Goal: Entertainment & Leisure: Browse casually

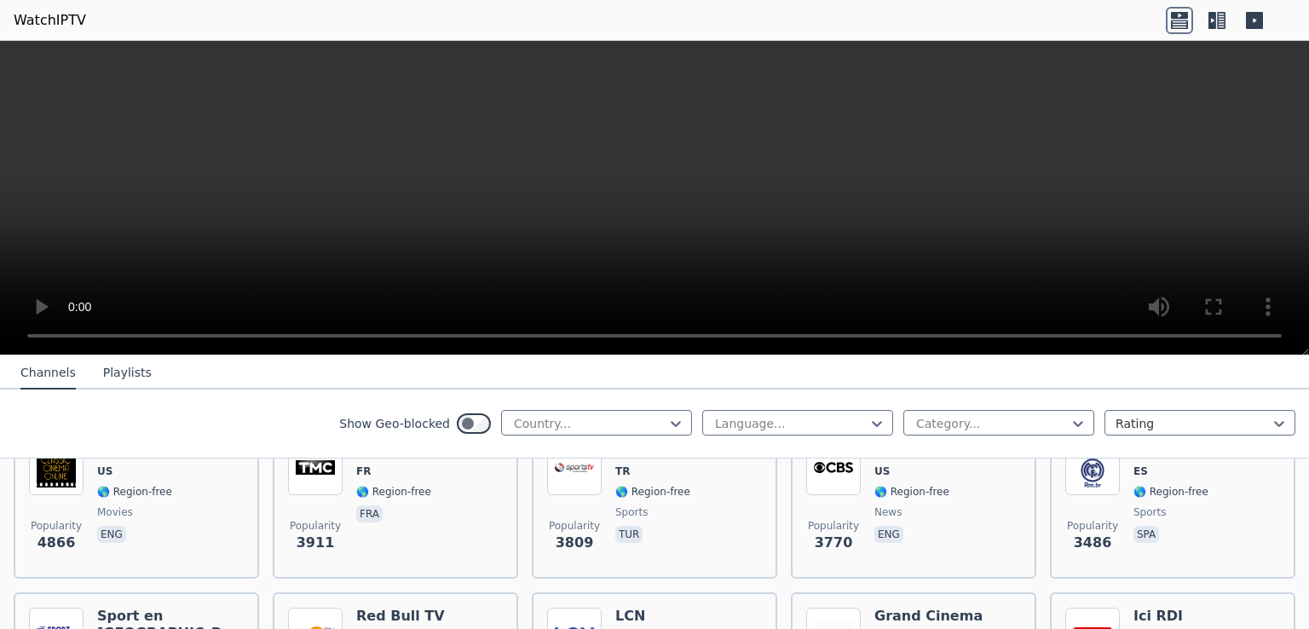
scroll to position [405, 0]
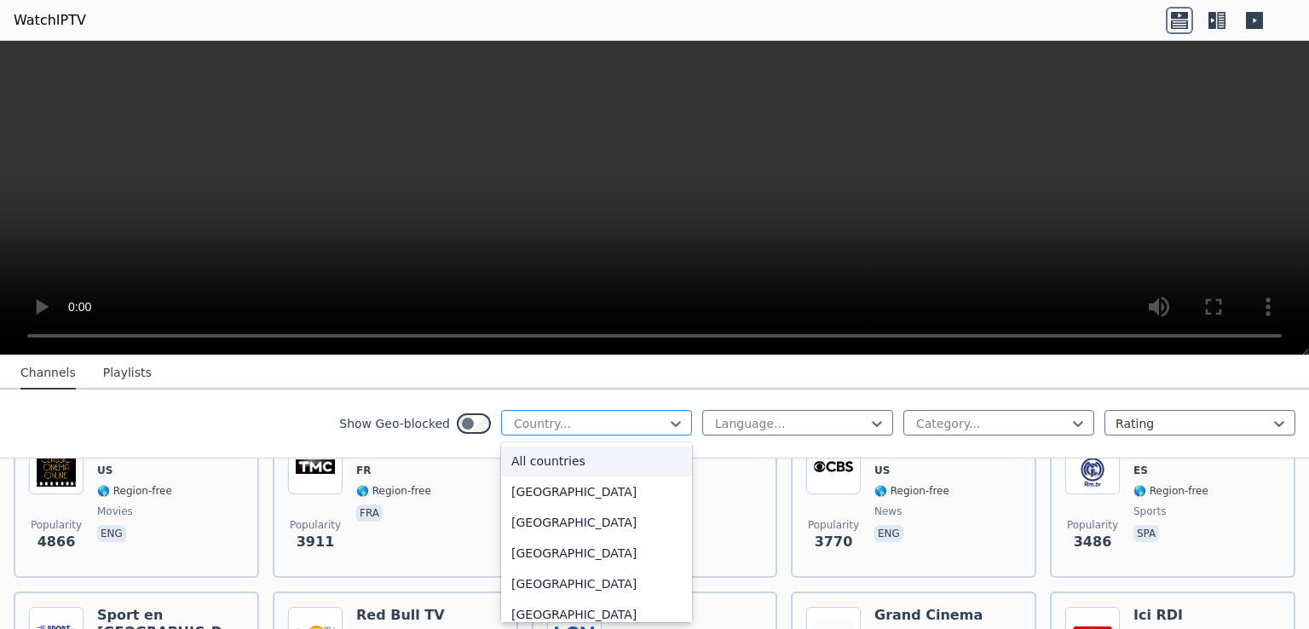
click at [549, 429] on div at bounding box center [589, 423] width 155 height 17
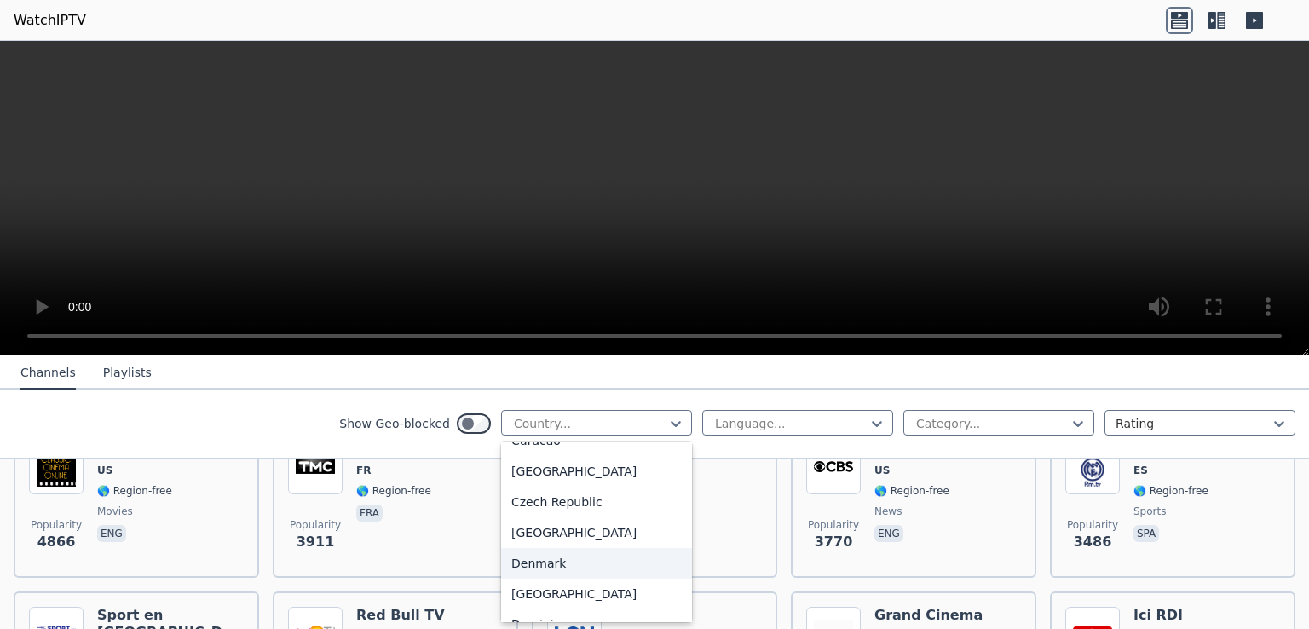
scroll to position [1430, 0]
click at [561, 499] on div "Czech Republic" at bounding box center [596, 502] width 191 height 31
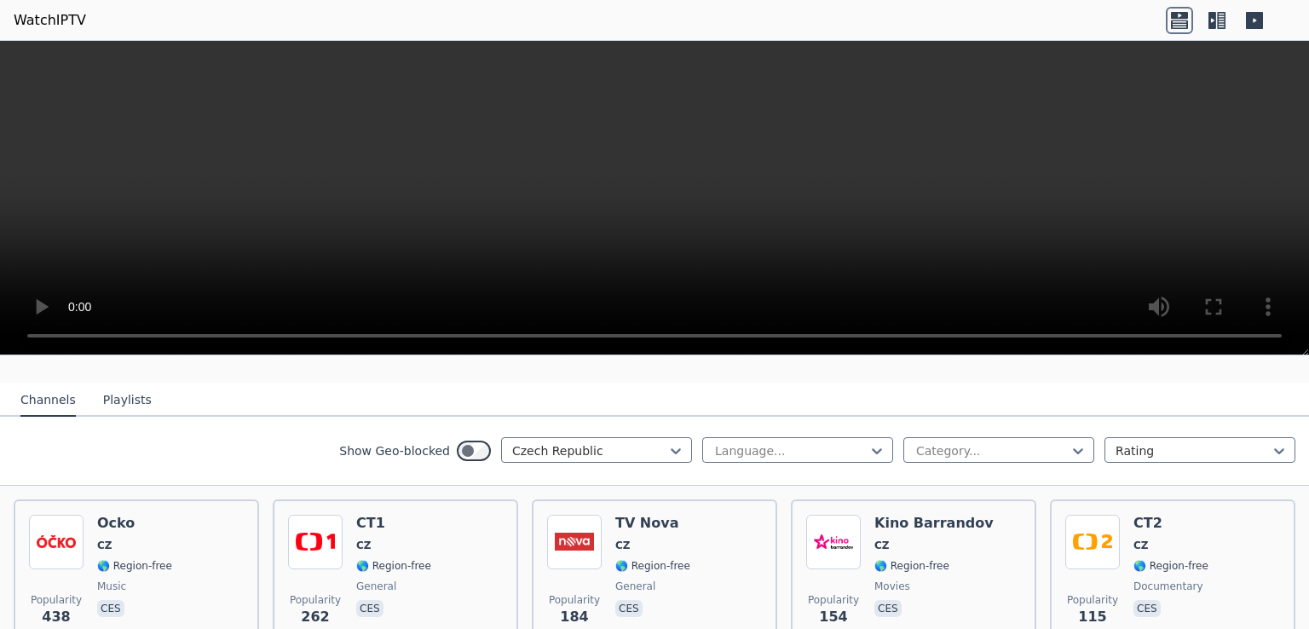
scroll to position [160, 0]
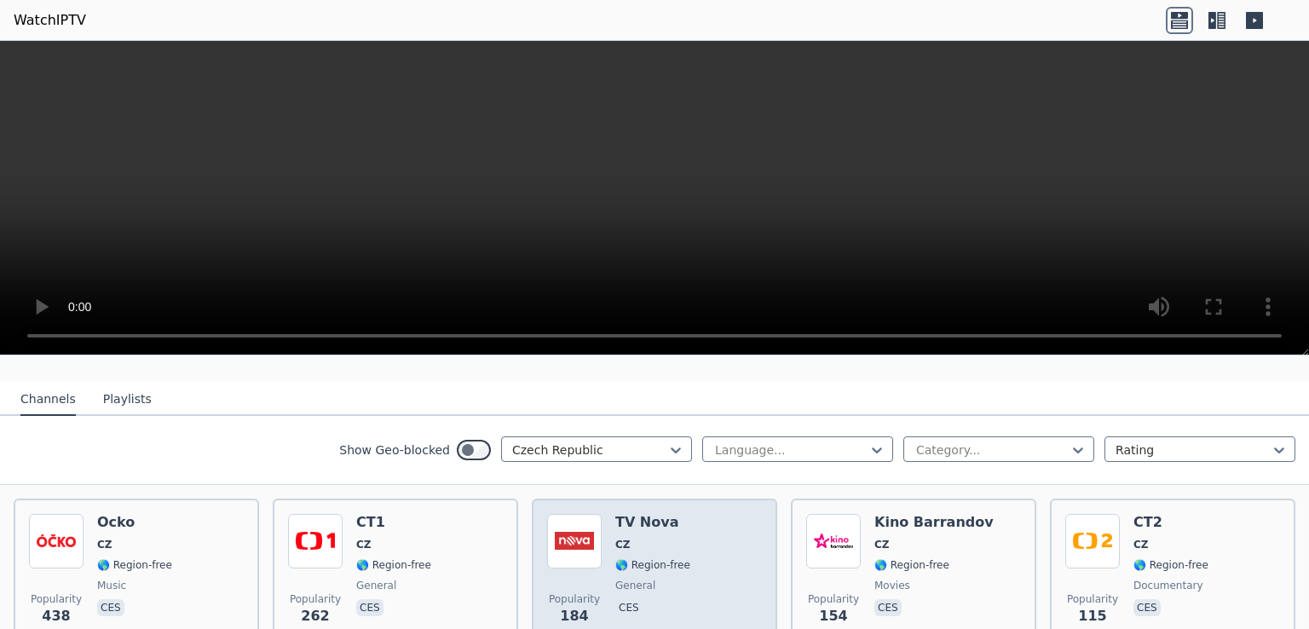
click at [626, 538] on span "CZ" at bounding box center [652, 545] width 75 height 14
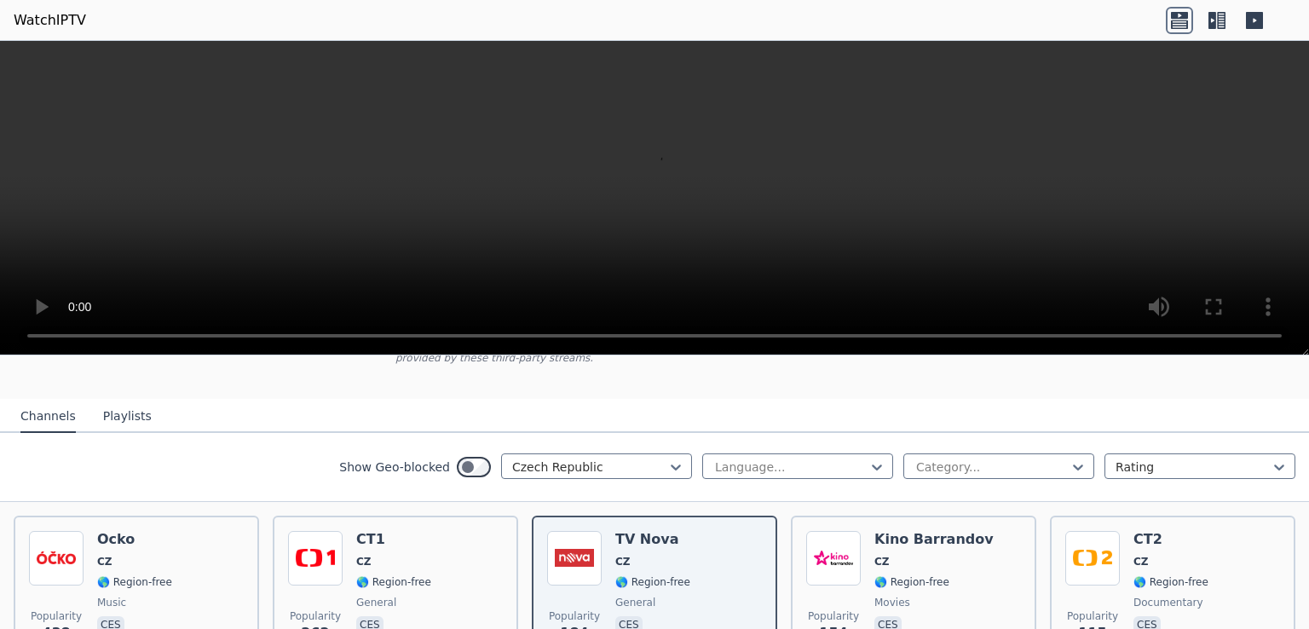
scroll to position [198, 0]
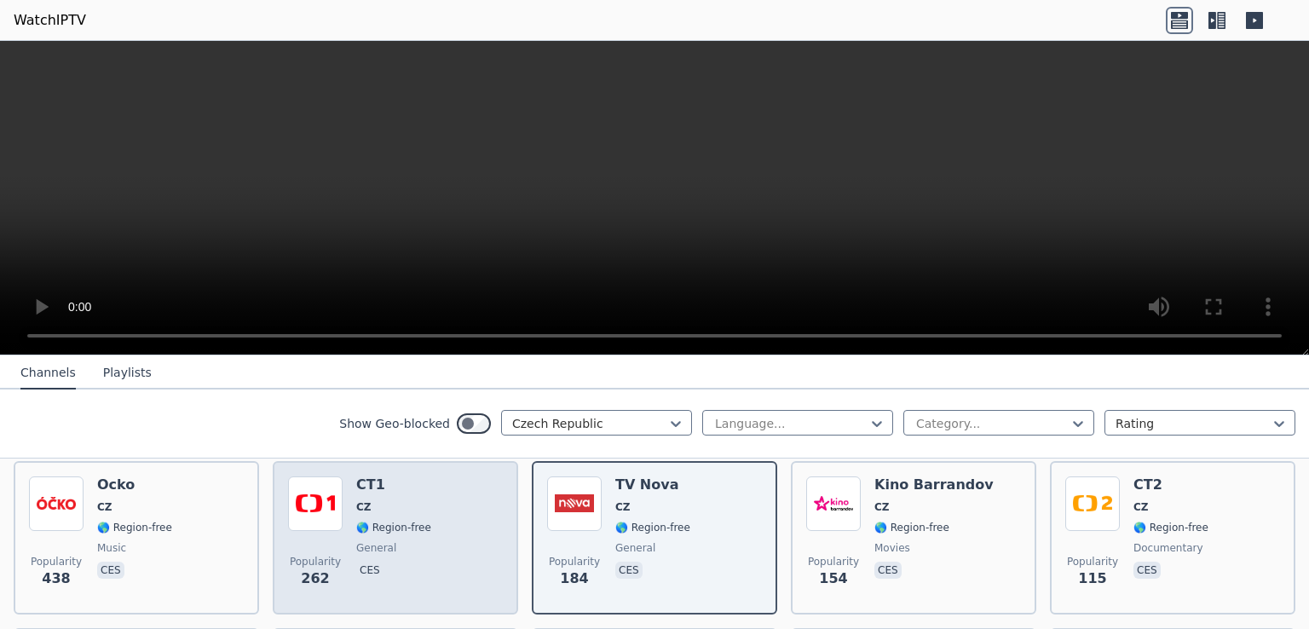
click at [352, 502] on div "Popularity 262 CT1 CZ 🌎 Region-free general ces" at bounding box center [395, 537] width 215 height 123
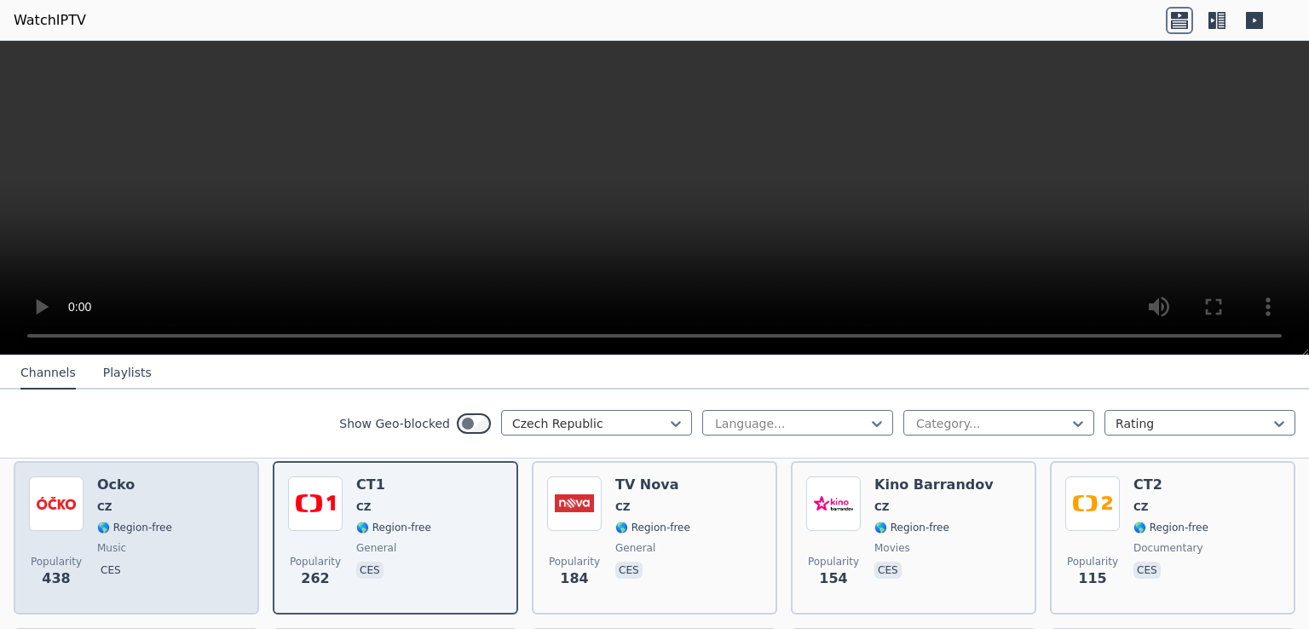
click at [53, 488] on img at bounding box center [56, 503] width 55 height 55
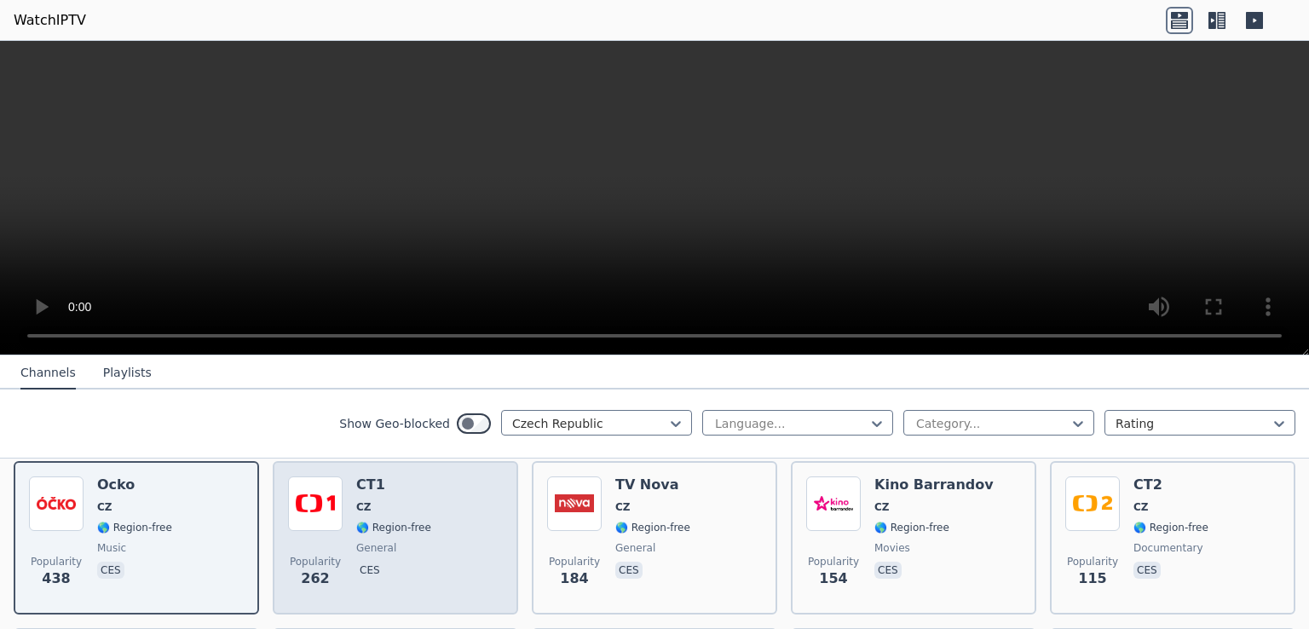
click at [323, 518] on div "Popularity 262" at bounding box center [315, 537] width 55 height 123
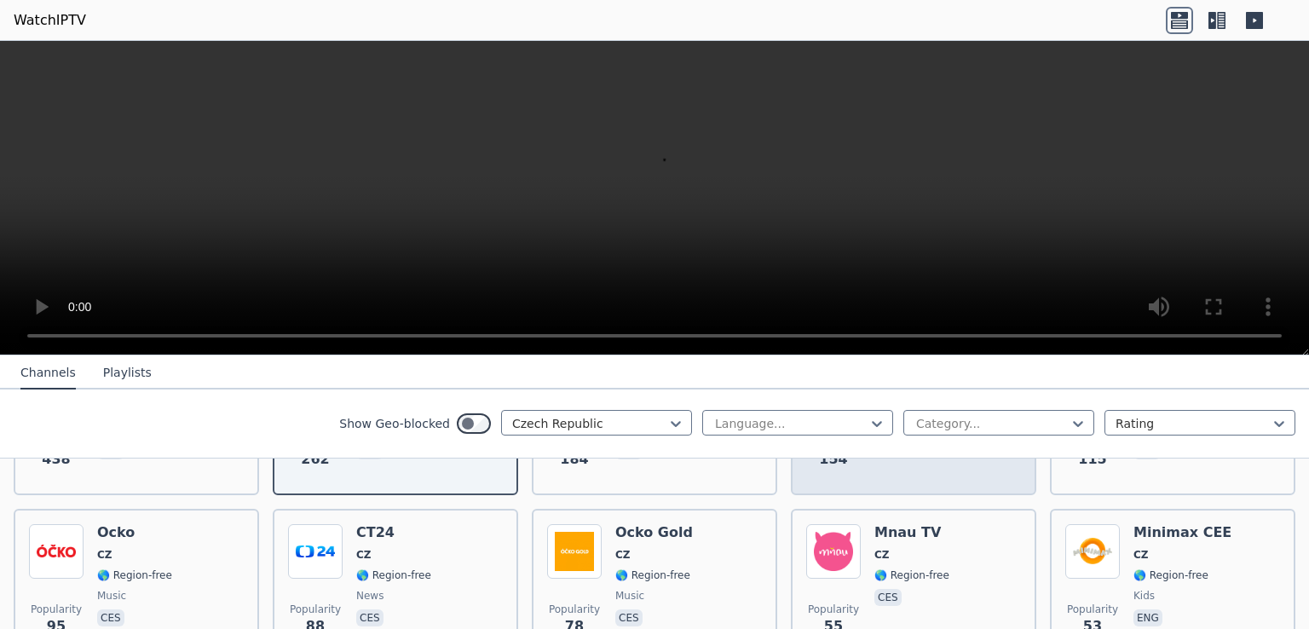
scroll to position [314, 0]
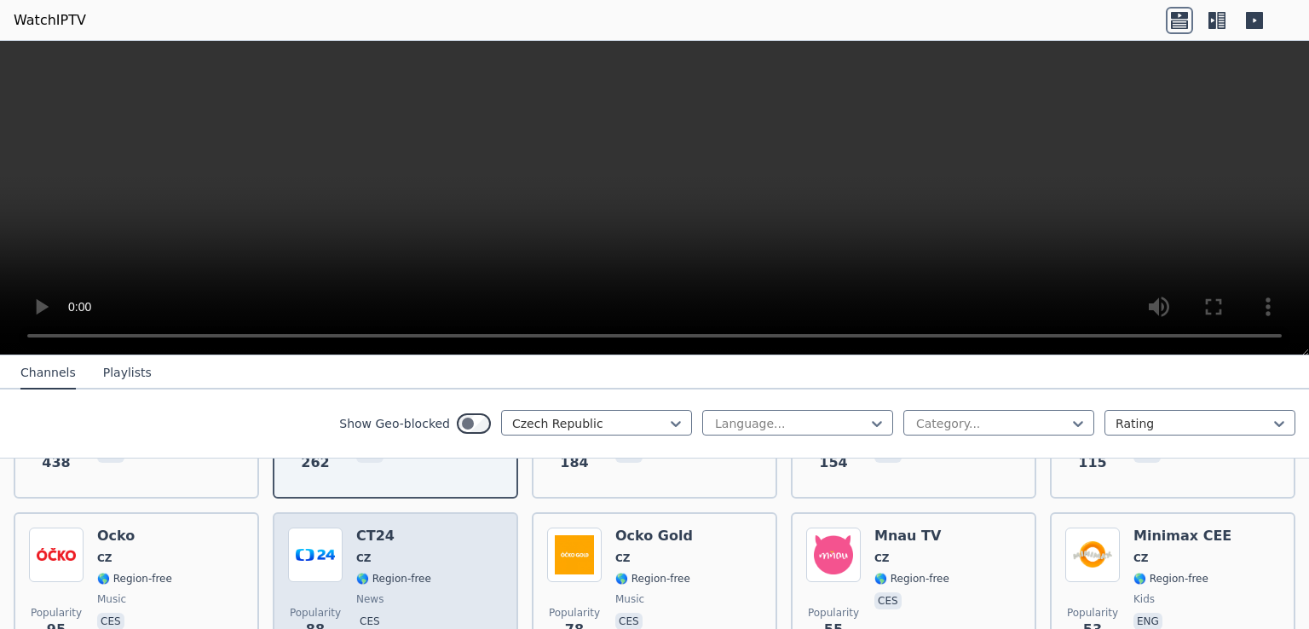
click at [377, 551] on span "CZ" at bounding box center [393, 558] width 75 height 14
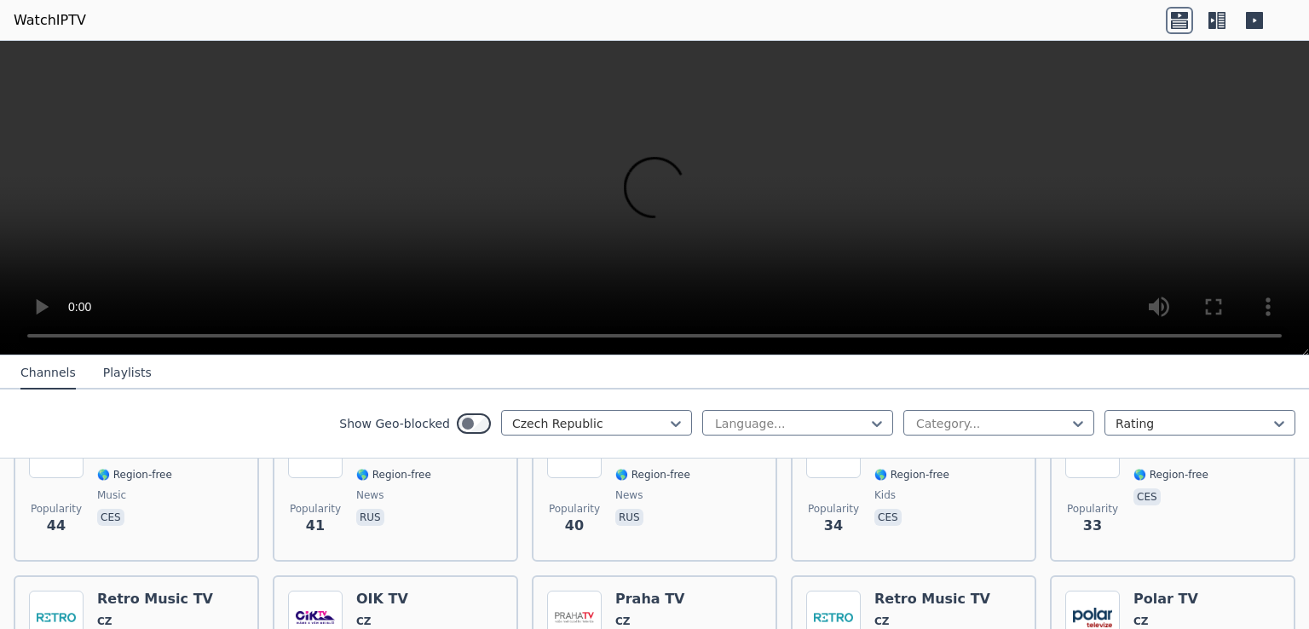
scroll to position [521, 0]
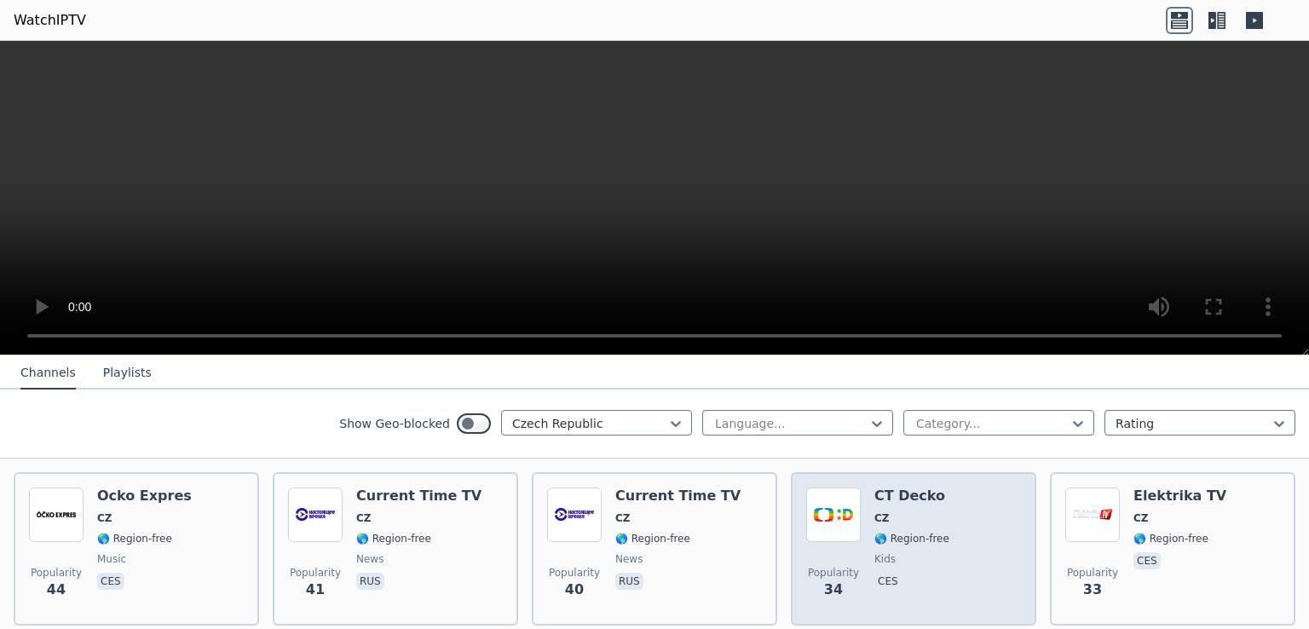
click at [834, 504] on img at bounding box center [833, 514] width 55 height 55
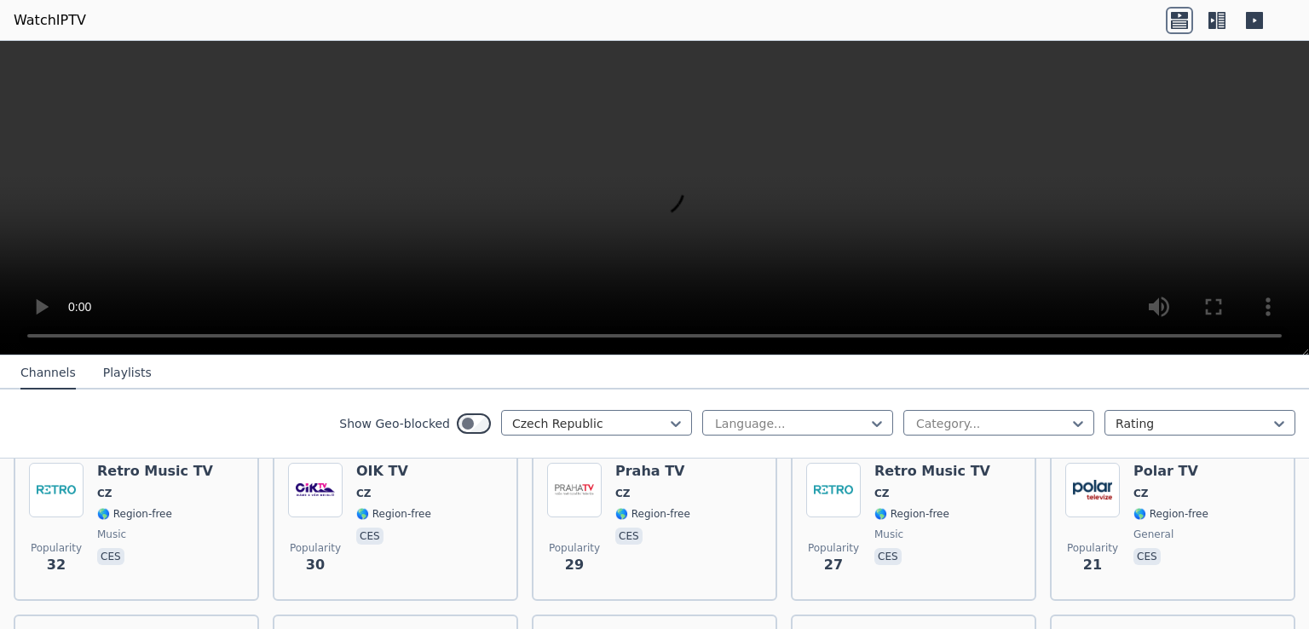
scroll to position [675, 0]
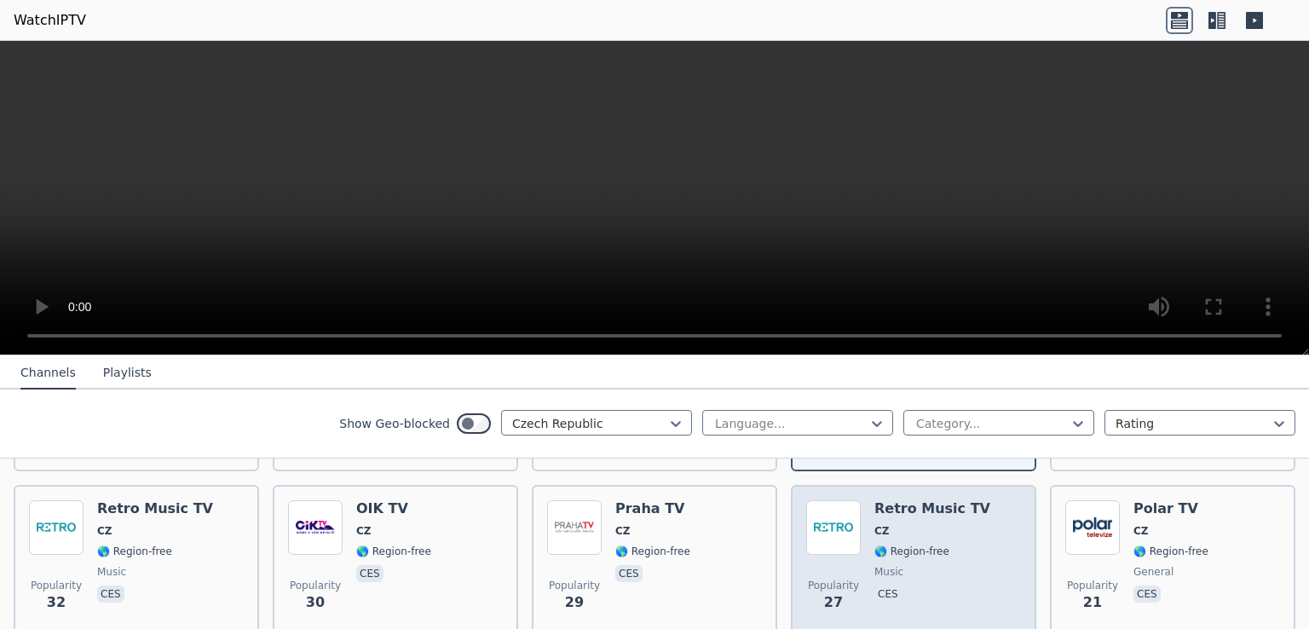
click at [901, 500] on h6 "Retro Music TV" at bounding box center [932, 508] width 116 height 17
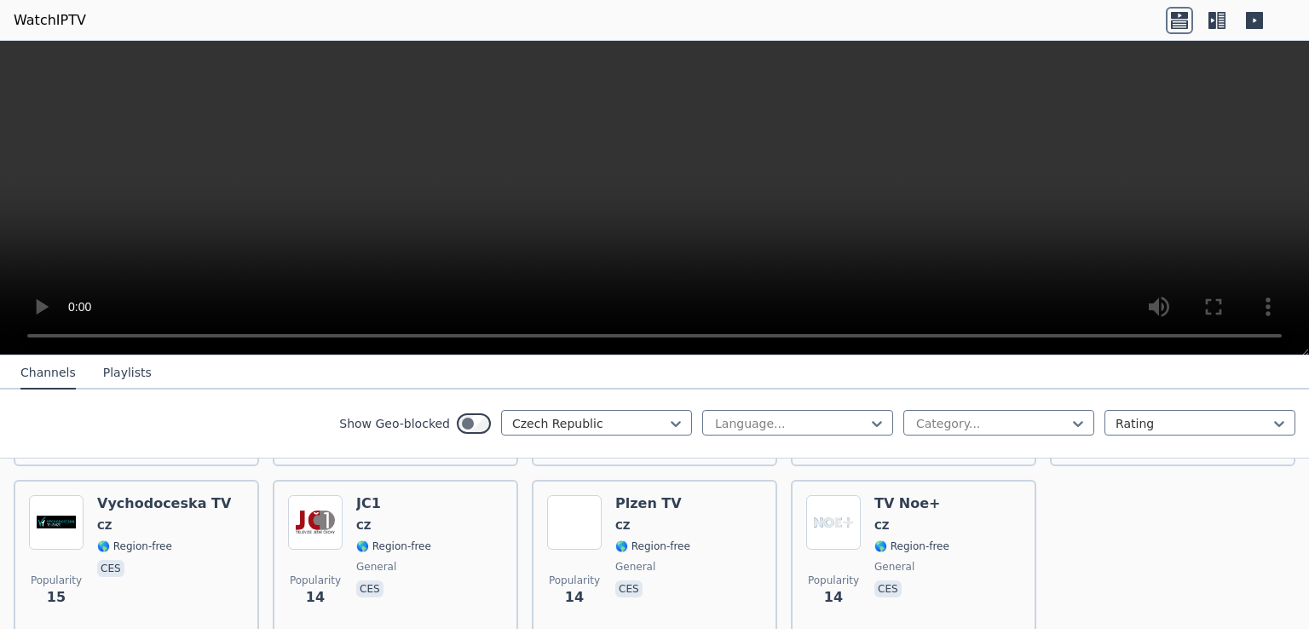
scroll to position [1070, 0]
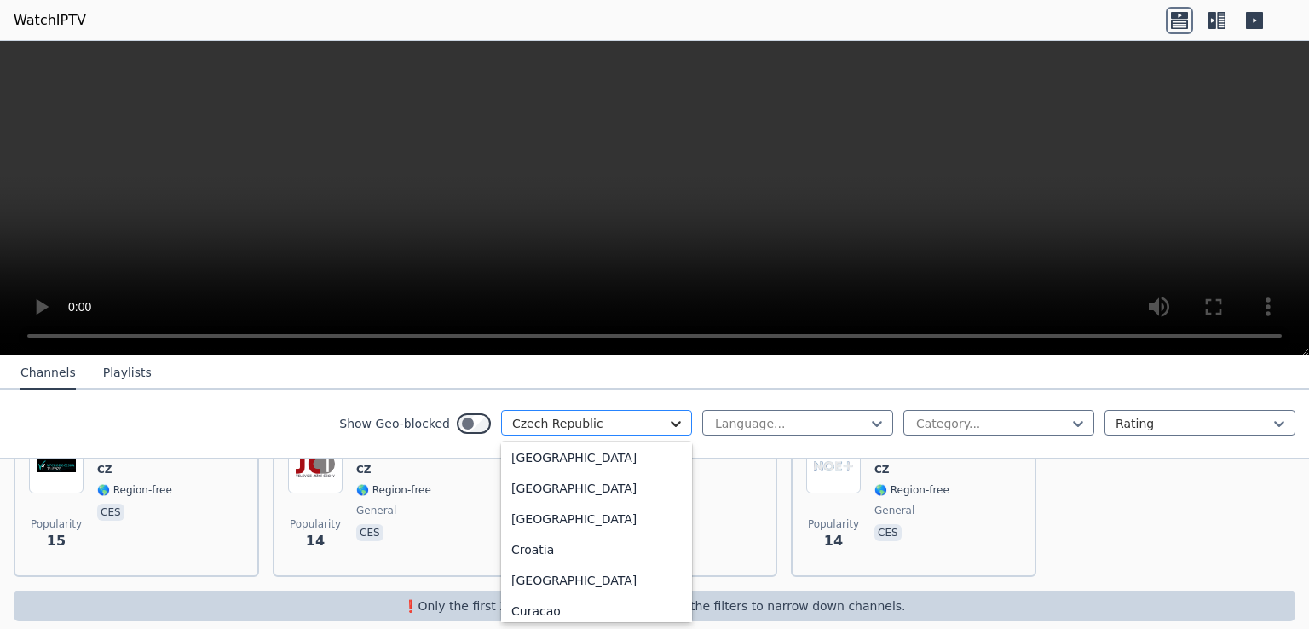
click at [667, 426] on icon at bounding box center [675, 423] width 17 height 17
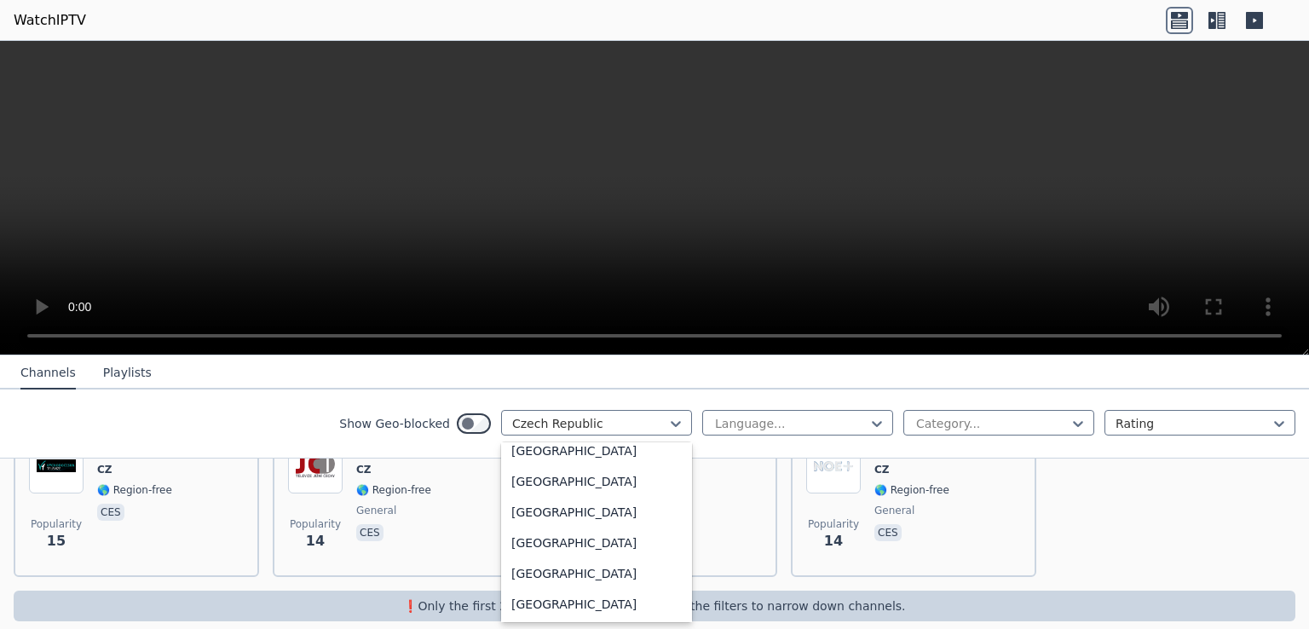
scroll to position [1980, 0]
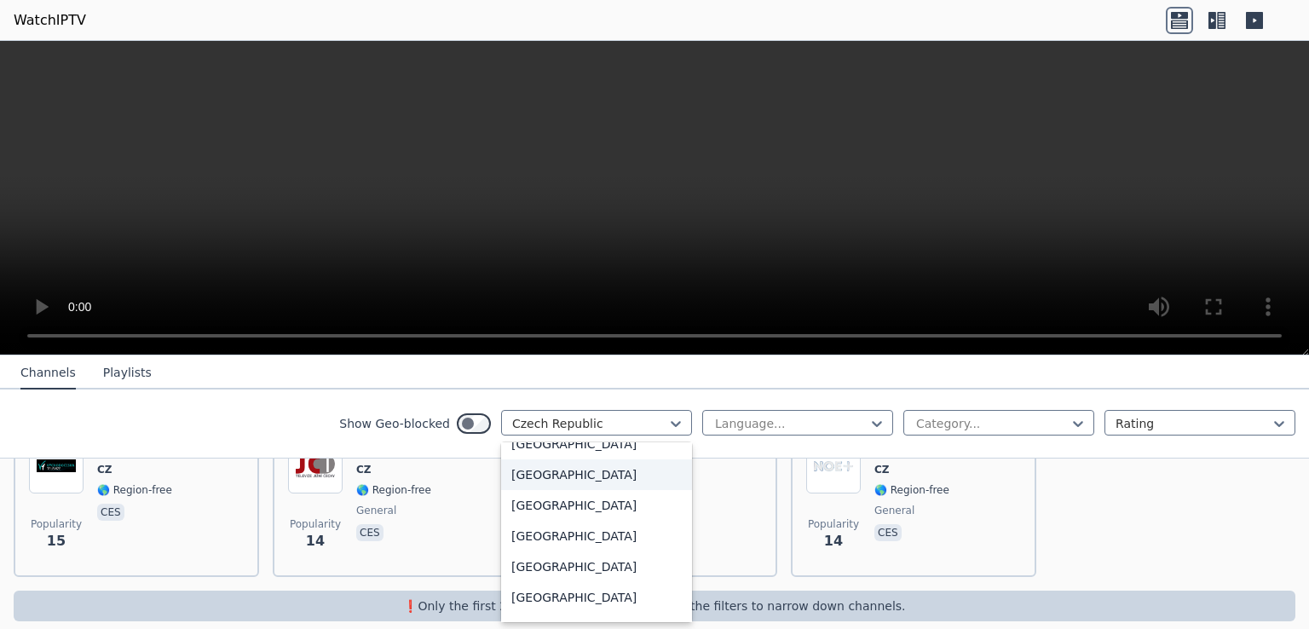
click at [535, 488] on div "[GEOGRAPHIC_DATA]" at bounding box center [596, 474] width 191 height 31
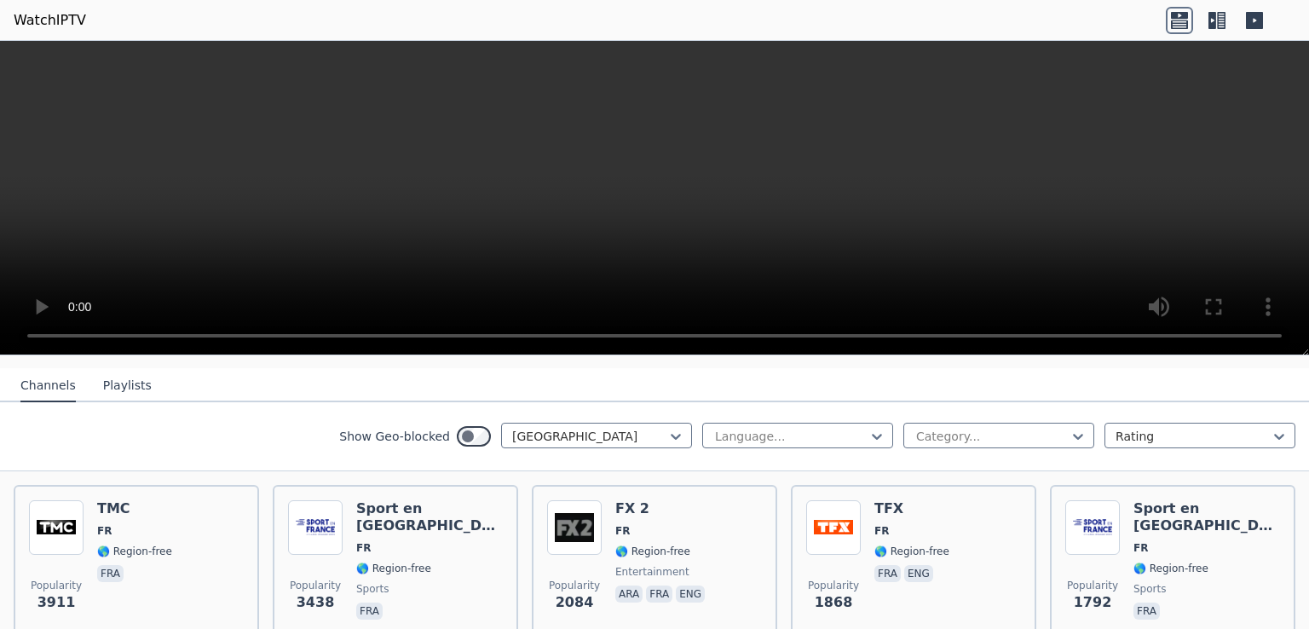
scroll to position [196, 0]
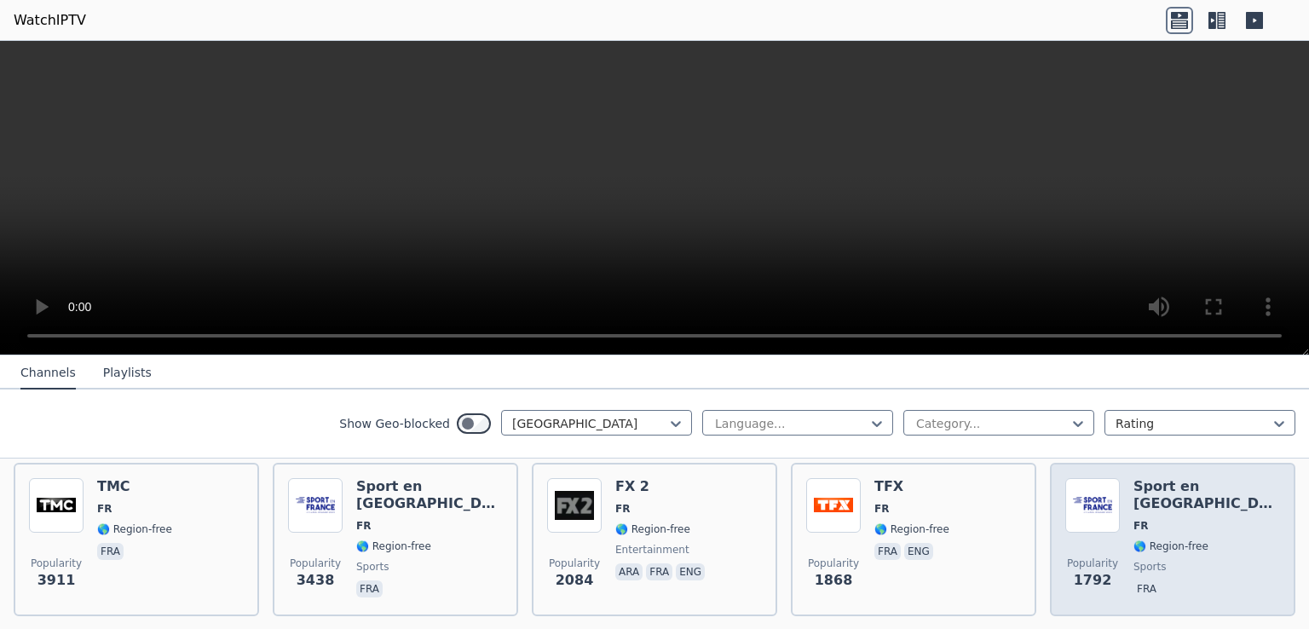
click at [1177, 503] on div "Sport en [GEOGRAPHIC_DATA] FR 🌎 Region-free sports fra" at bounding box center [1206, 539] width 147 height 123
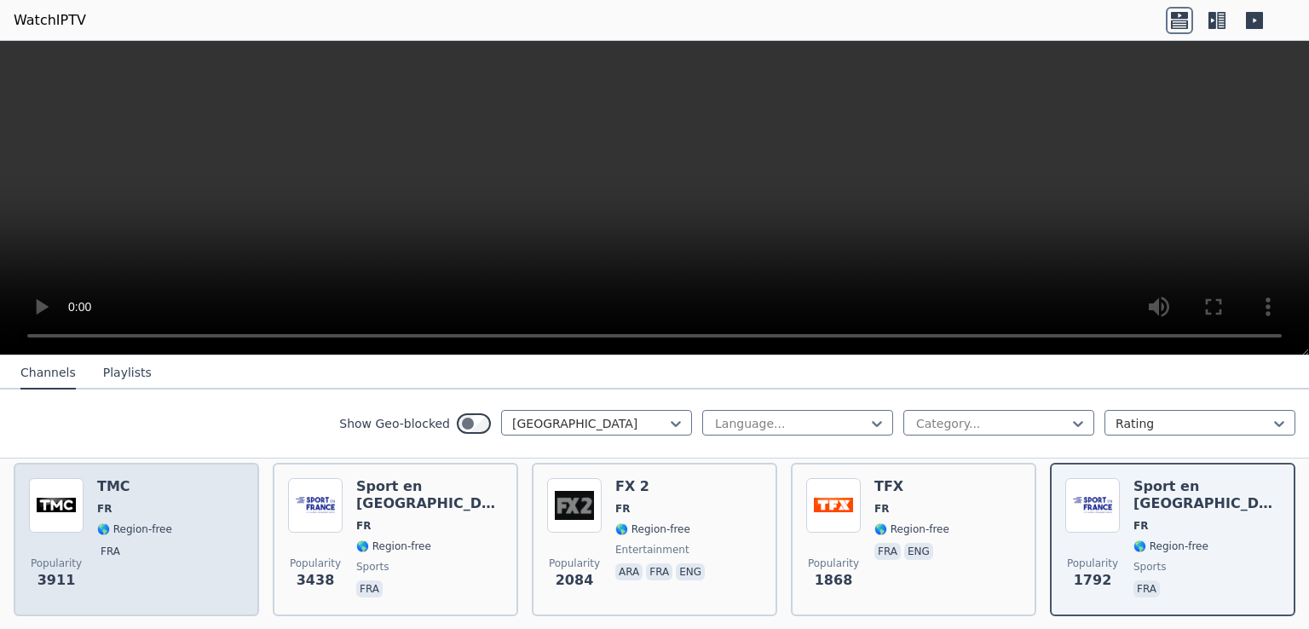
click at [159, 522] on div "TMC FR 🌎 Region-free fra" at bounding box center [134, 539] width 75 height 123
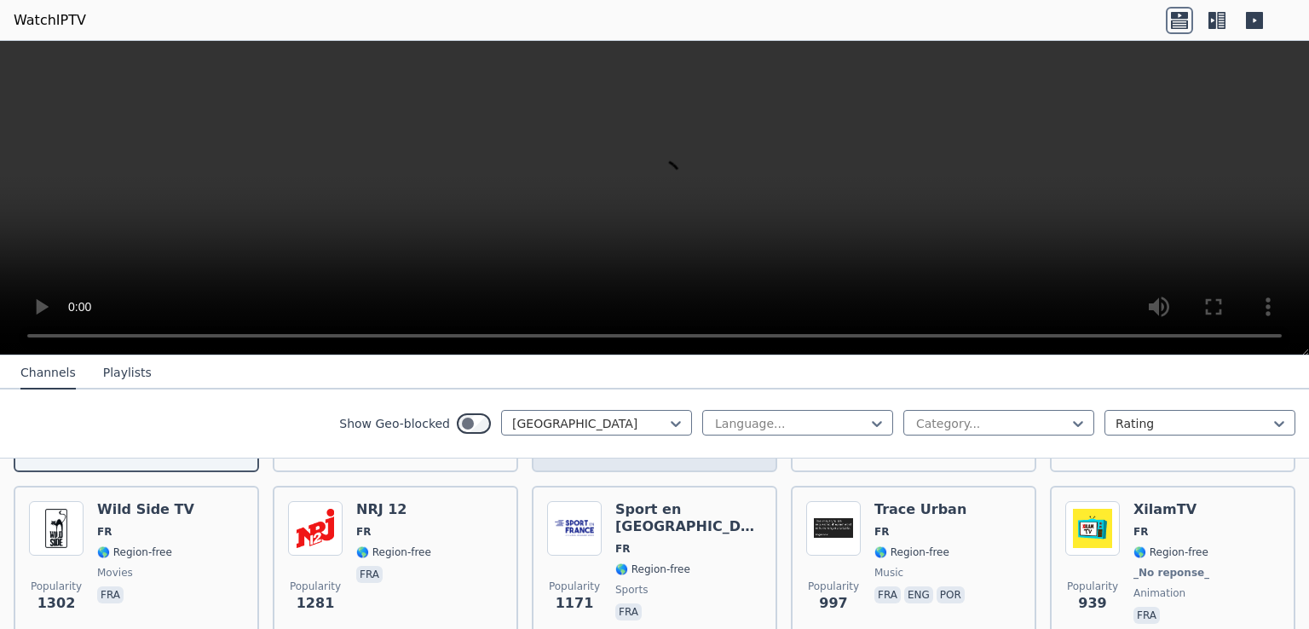
scroll to position [341, 0]
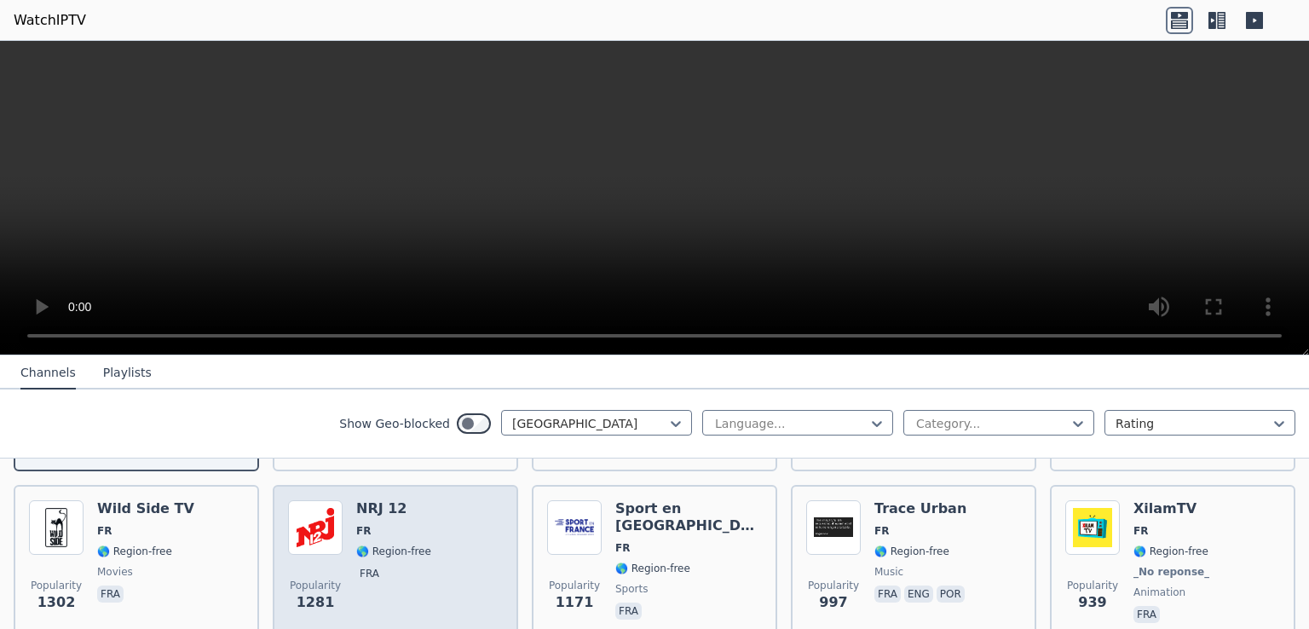
click at [372, 524] on span "FR" at bounding box center [393, 531] width 75 height 14
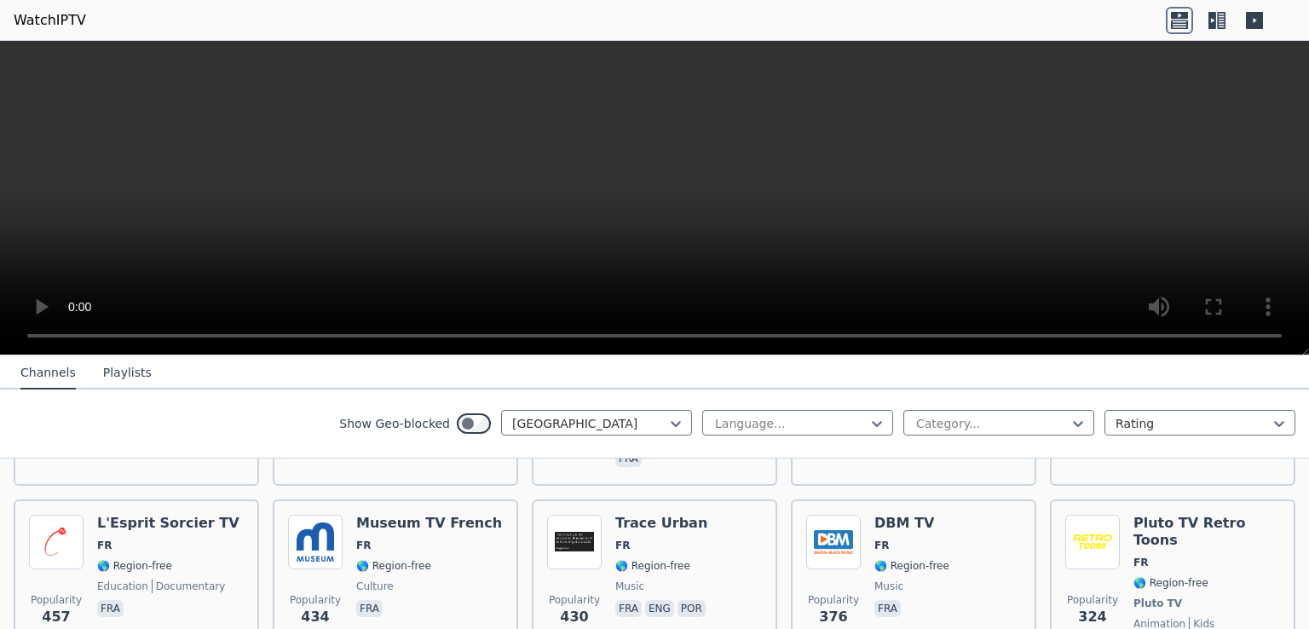
scroll to position [685, 0]
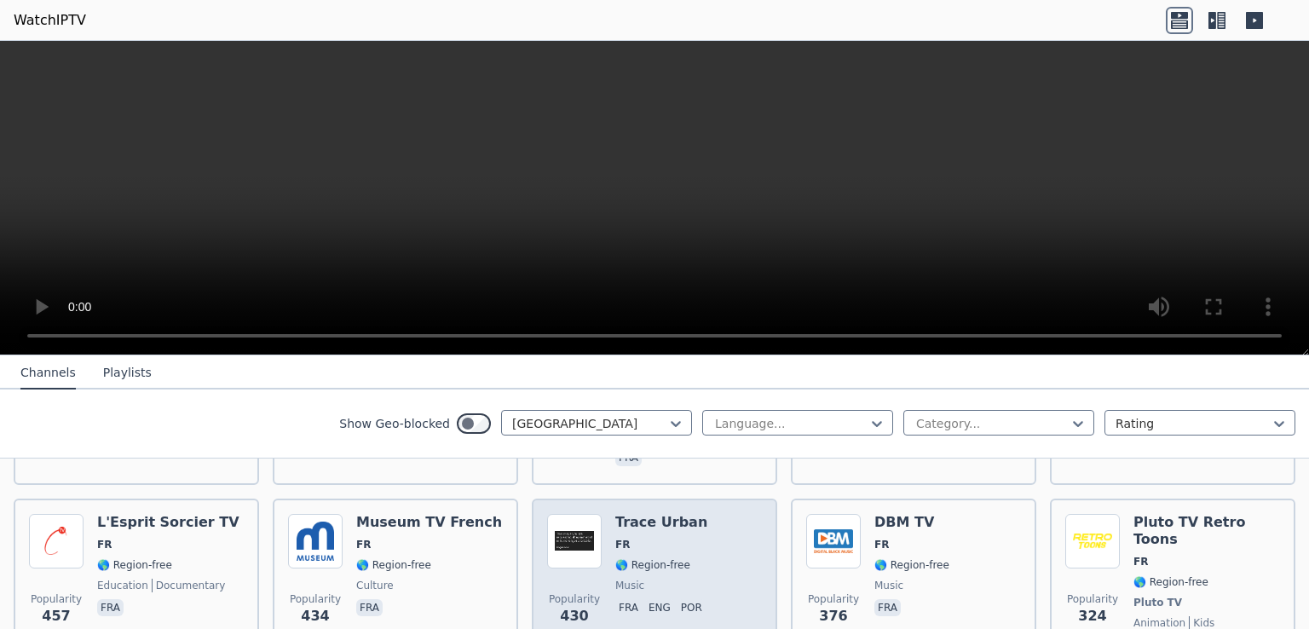
click at [637, 558] on span "🌎 Region-free" at bounding box center [652, 565] width 75 height 14
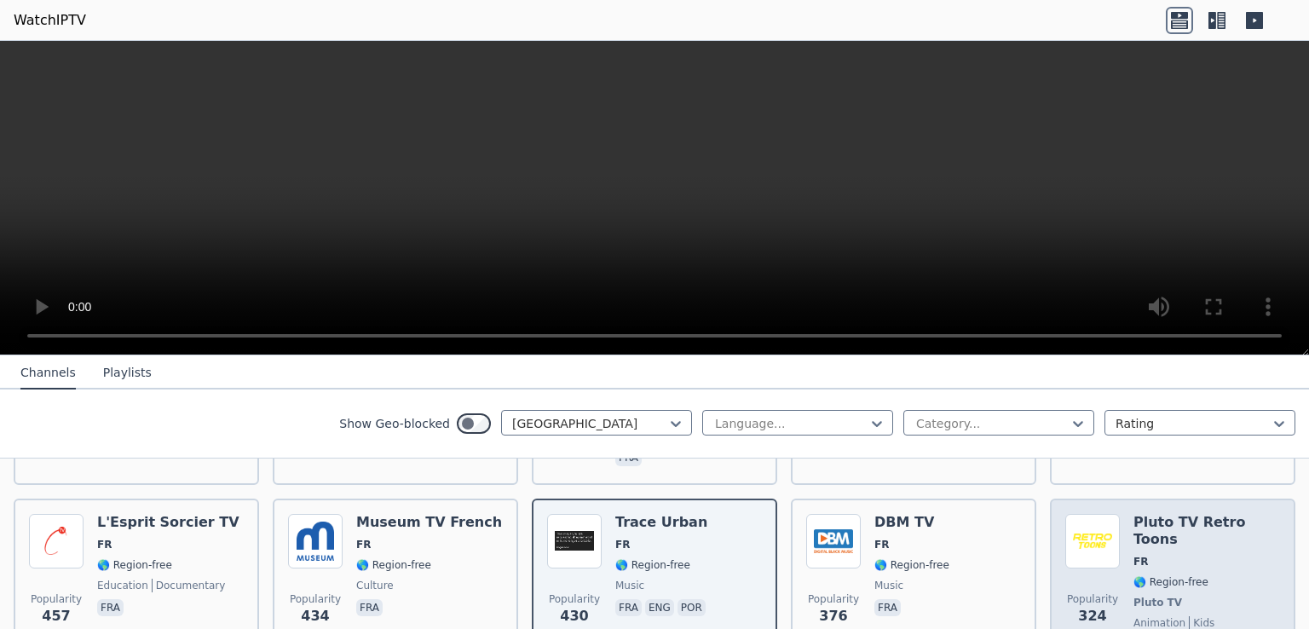
click at [1133, 575] on span "🌎 Region-free" at bounding box center [1170, 582] width 75 height 14
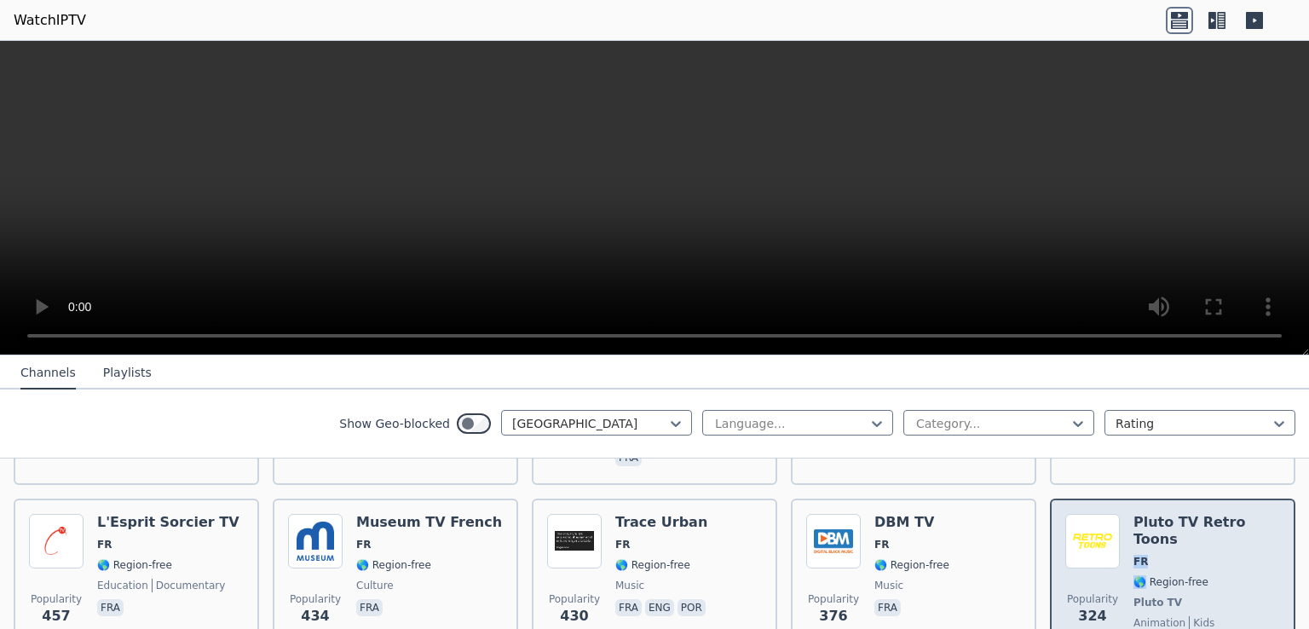
click at [1133, 575] on span "🌎 Region-free" at bounding box center [1170, 582] width 75 height 14
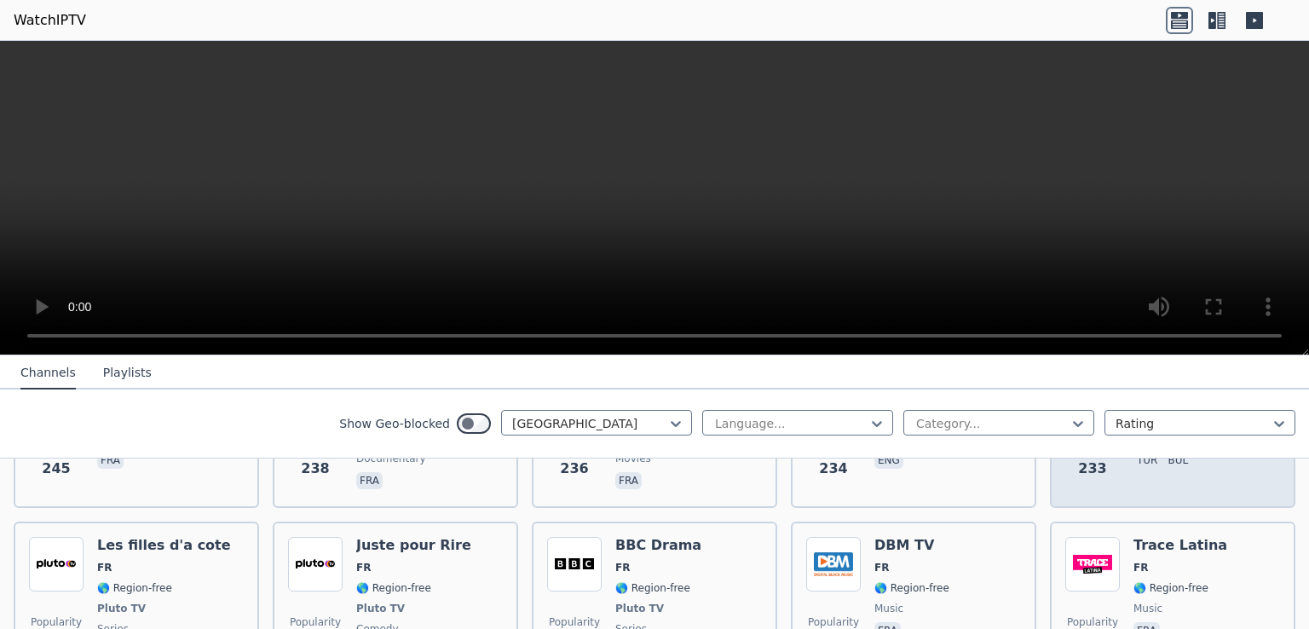
scroll to position [1193, 0]
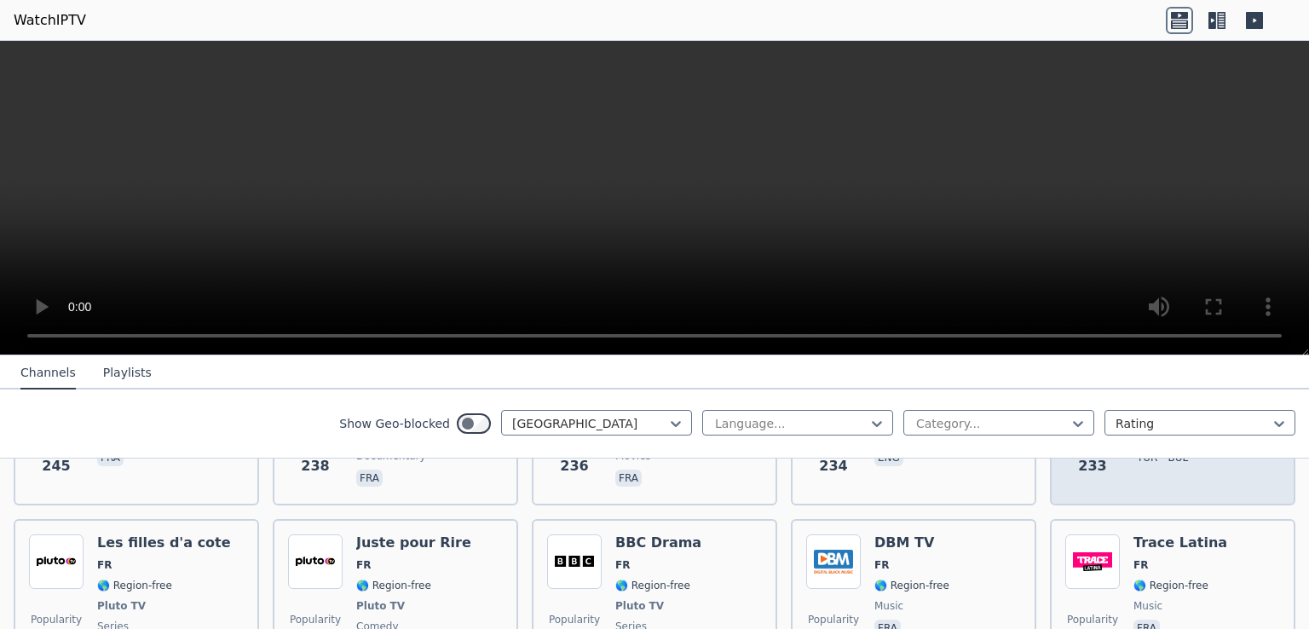
click at [1113, 534] on div "Popularity 211 Trace Latina FR 🌎 Region-free music fra" at bounding box center [1172, 597] width 215 height 126
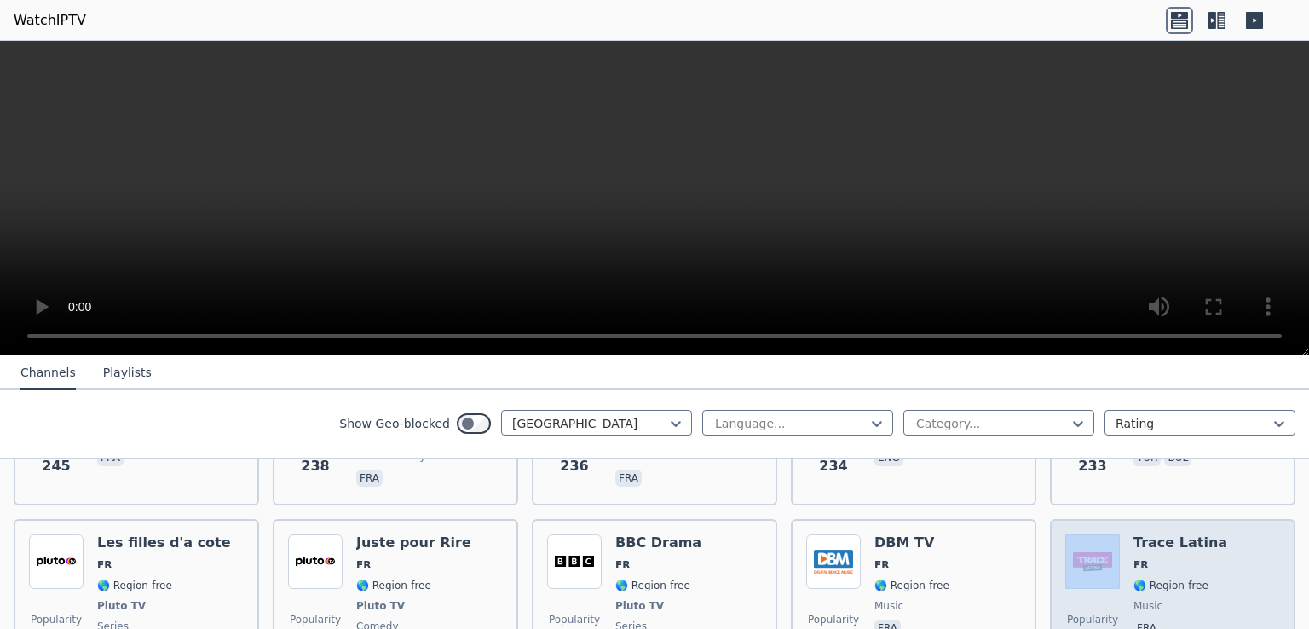
click at [1113, 534] on div "Popularity 211 Trace Latina FR 🌎 Region-free music fra" at bounding box center [1172, 597] width 215 height 126
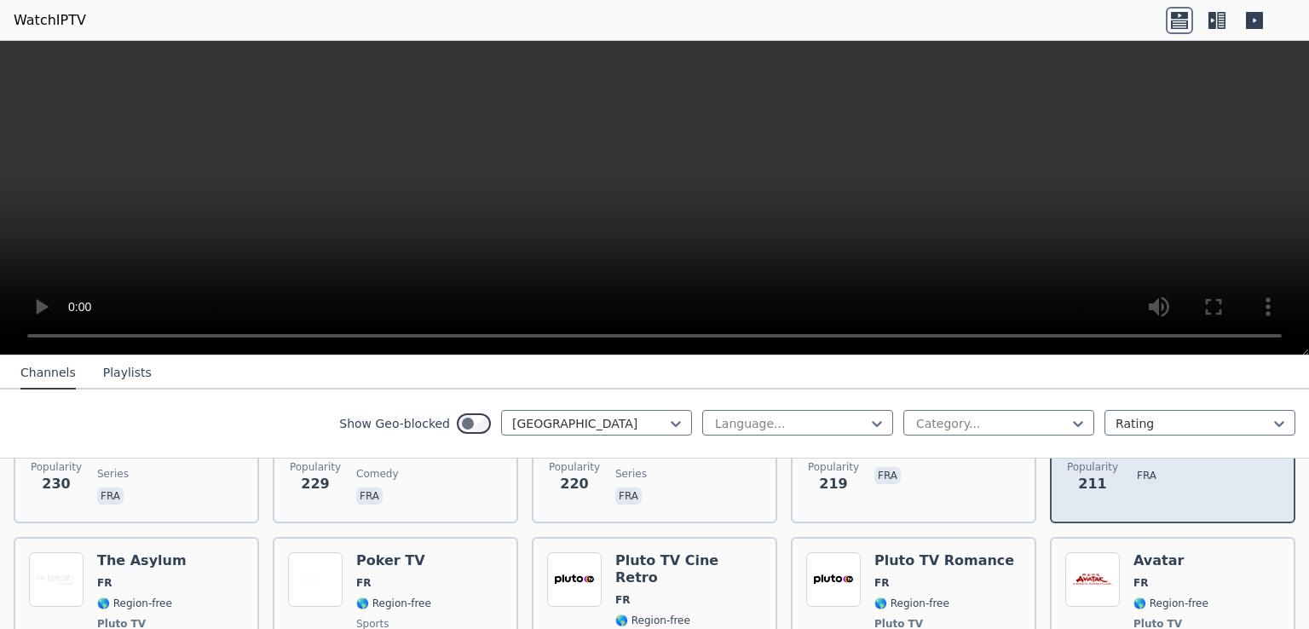
scroll to position [1347, 0]
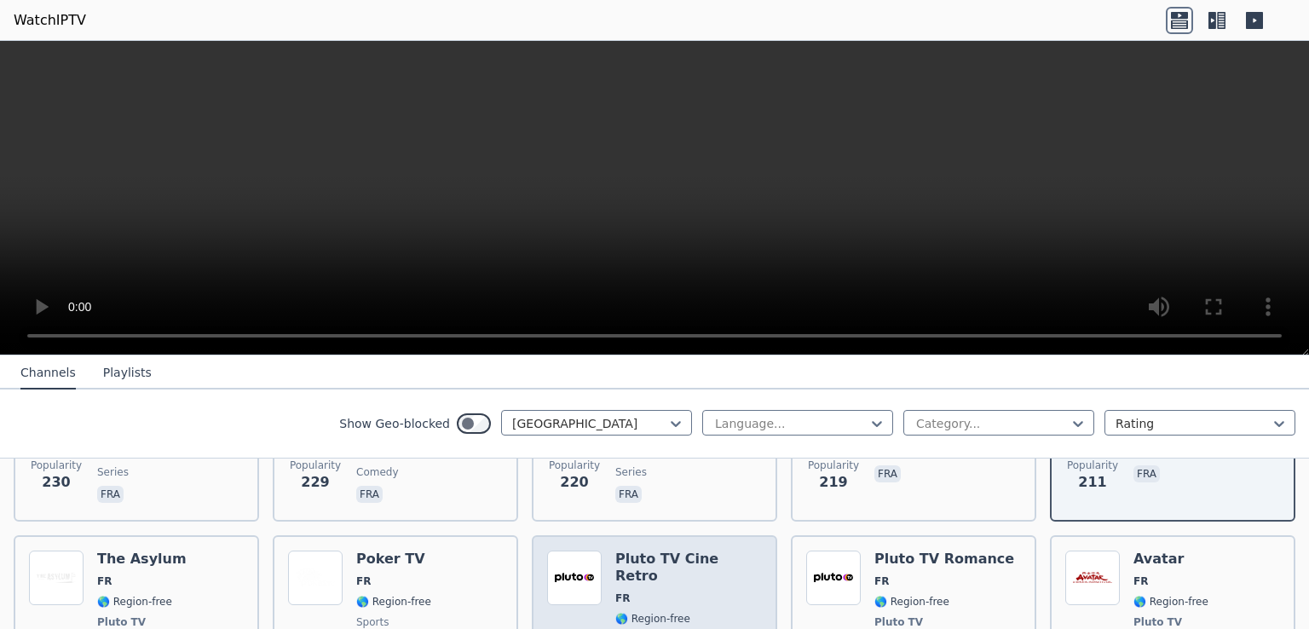
click at [676, 550] on div "Pluto TV Cine Retro FR 🌎 Region-free Pluto TV movies fra" at bounding box center [688, 621] width 147 height 143
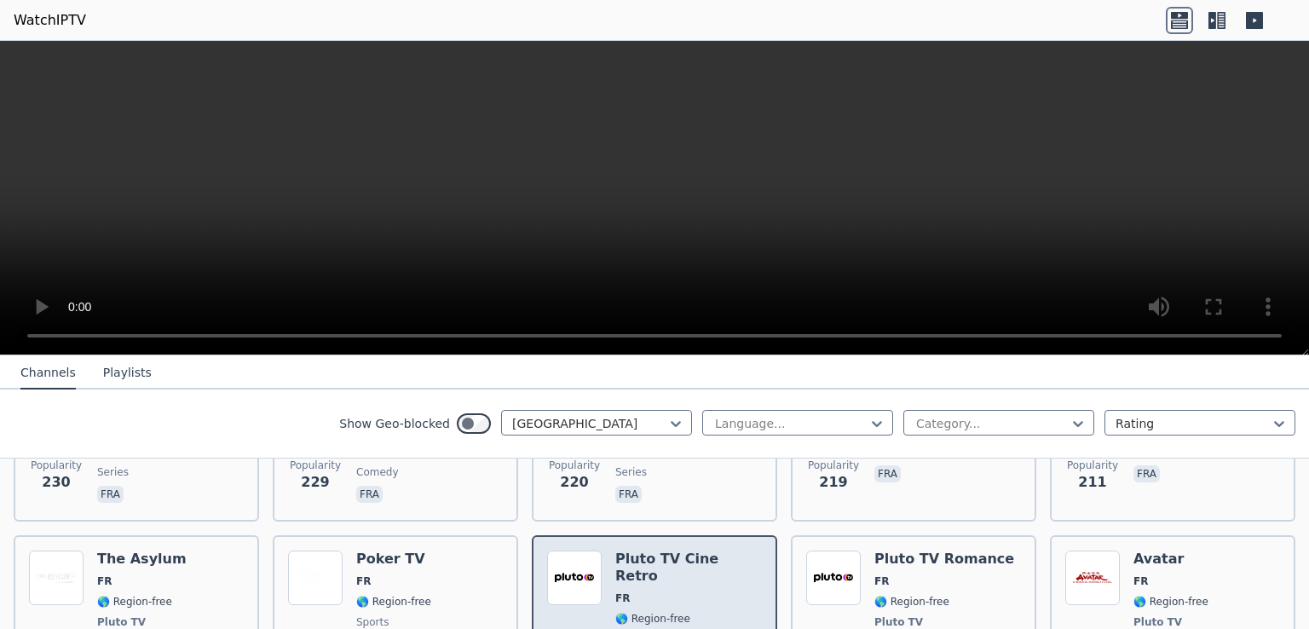
click at [676, 550] on div "Pluto TV Cine Retro FR 🌎 Region-free Pluto TV movies fra" at bounding box center [688, 621] width 147 height 143
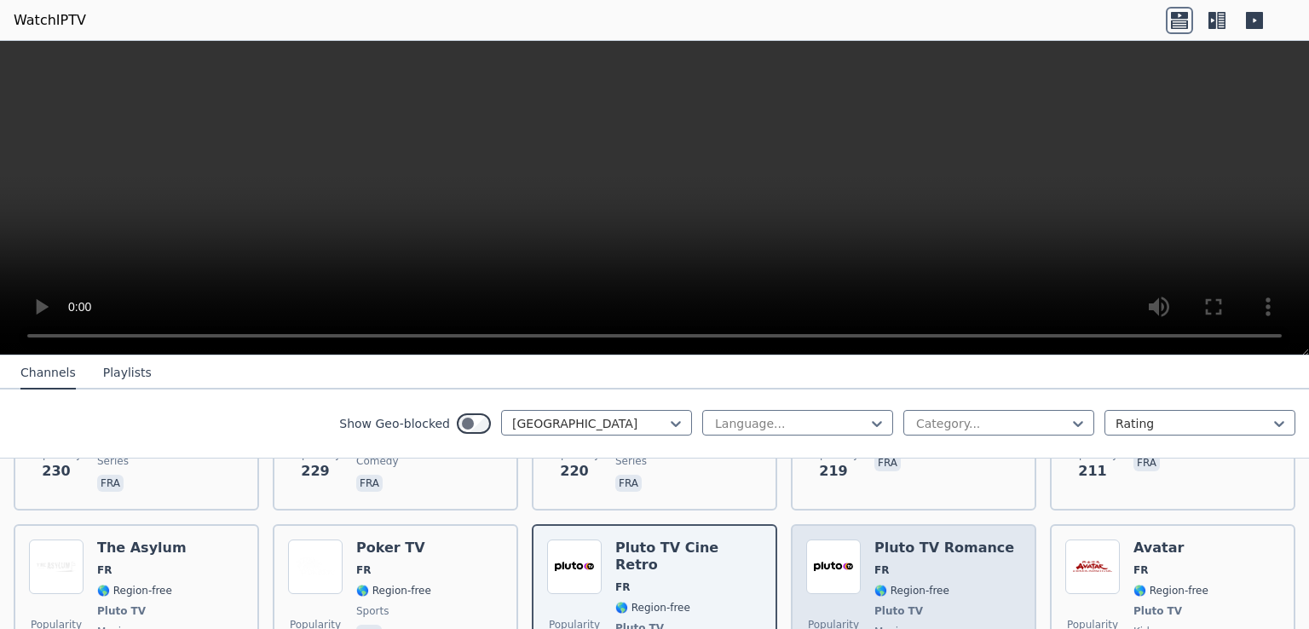
scroll to position [1366, 0]
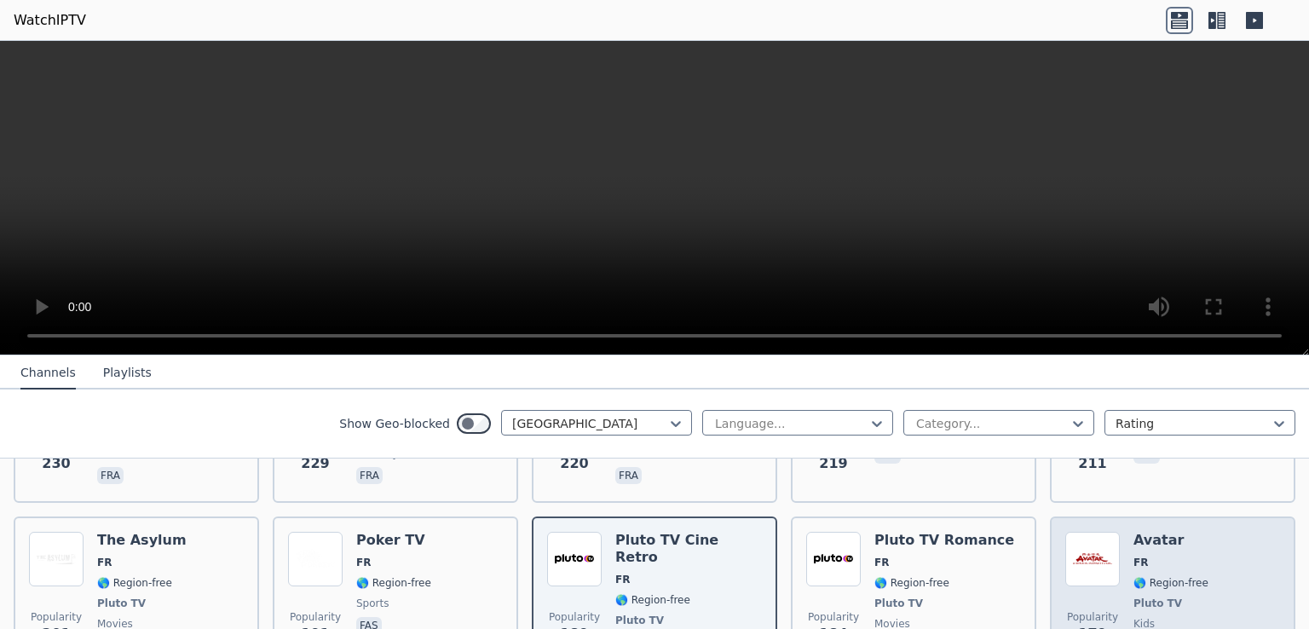
click at [1153, 538] on div "Avatar FR 🌎 Region-free Pluto TV kids fra" at bounding box center [1170, 603] width 75 height 143
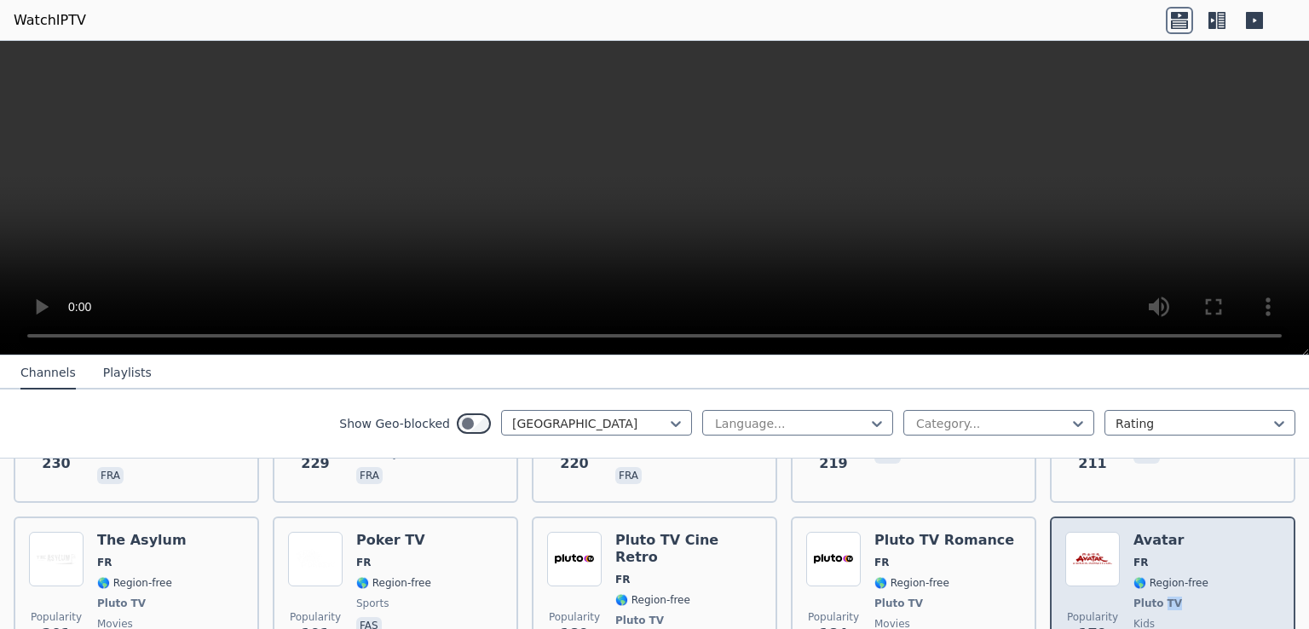
click at [1153, 538] on div "Avatar FR 🌎 Region-free Pluto TV kids fra" at bounding box center [1170, 603] width 75 height 143
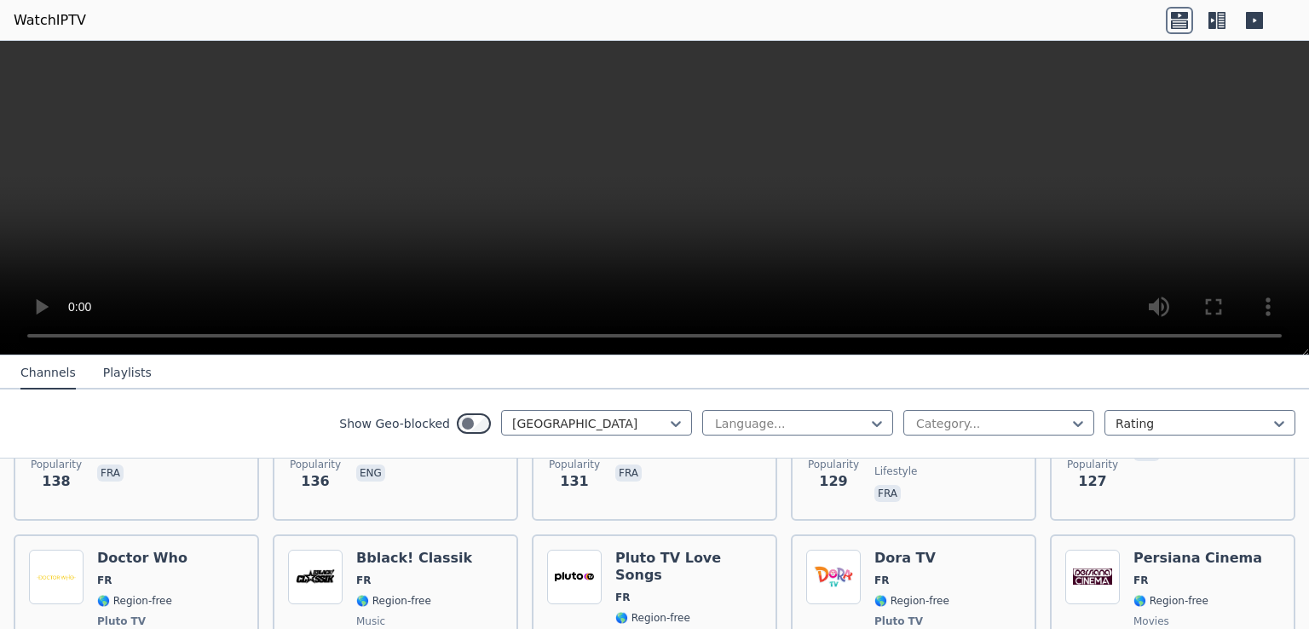
scroll to position [2081, 0]
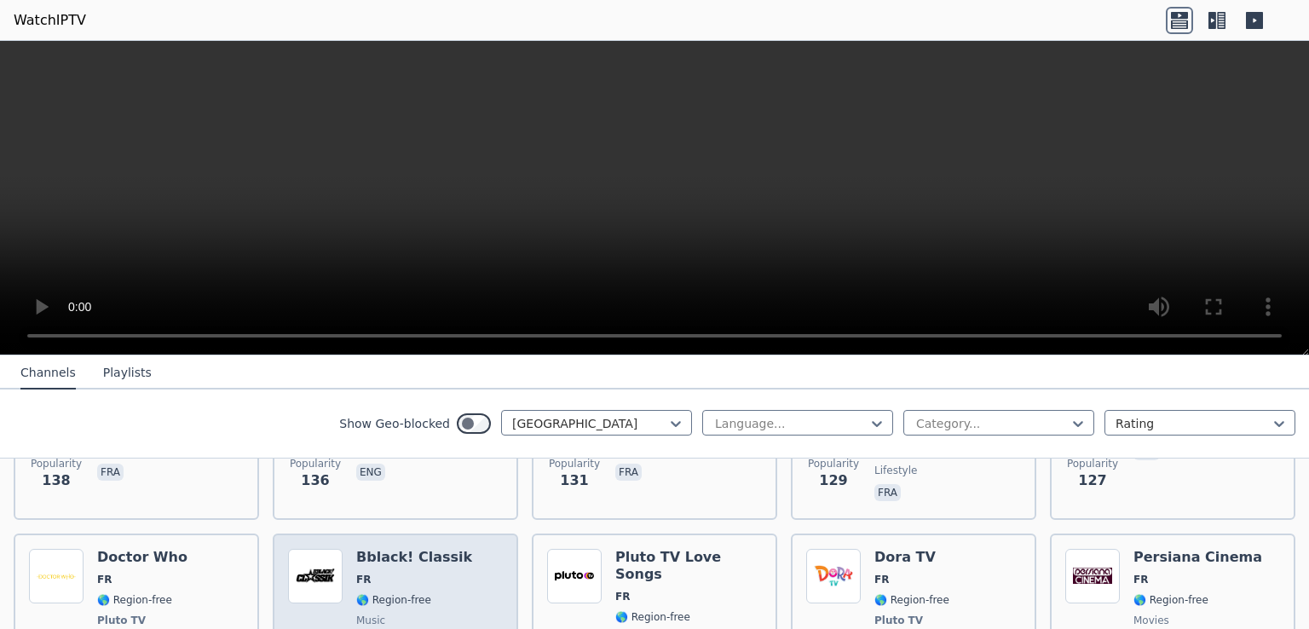
click at [365, 593] on span "🌎 Region-free" at bounding box center [393, 600] width 75 height 14
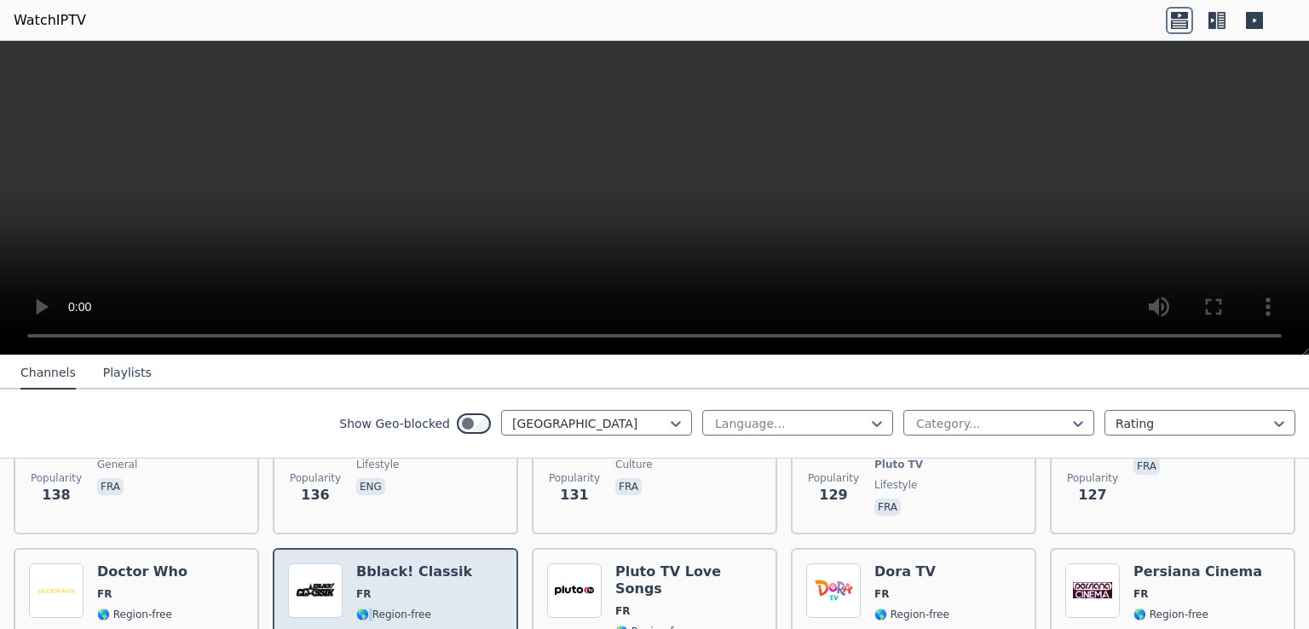
scroll to position [2044, 0]
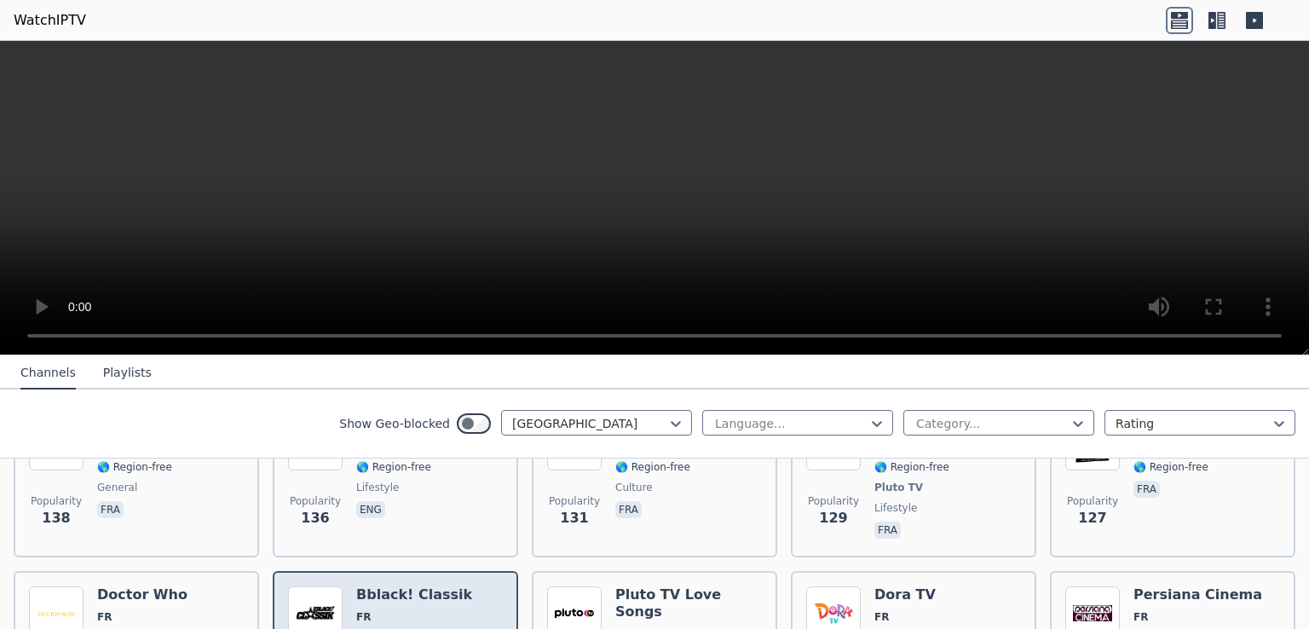
click at [365, 586] on h6 "Bblack! Classik" at bounding box center [414, 594] width 116 height 17
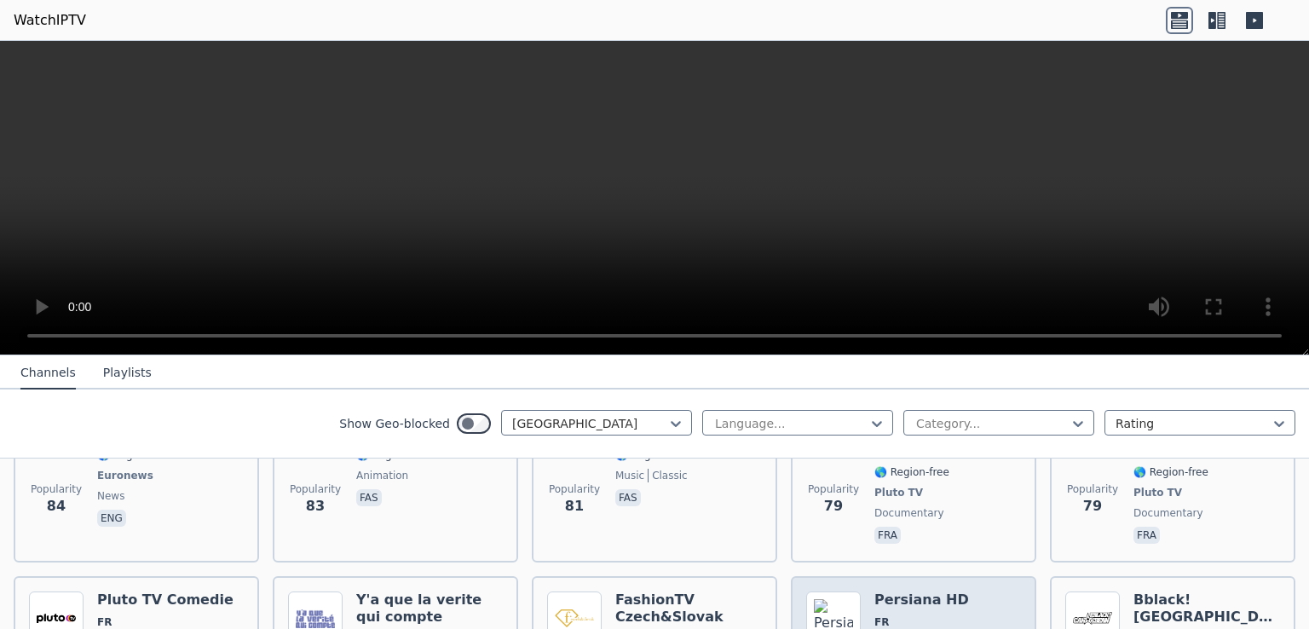
scroll to position [3130, 0]
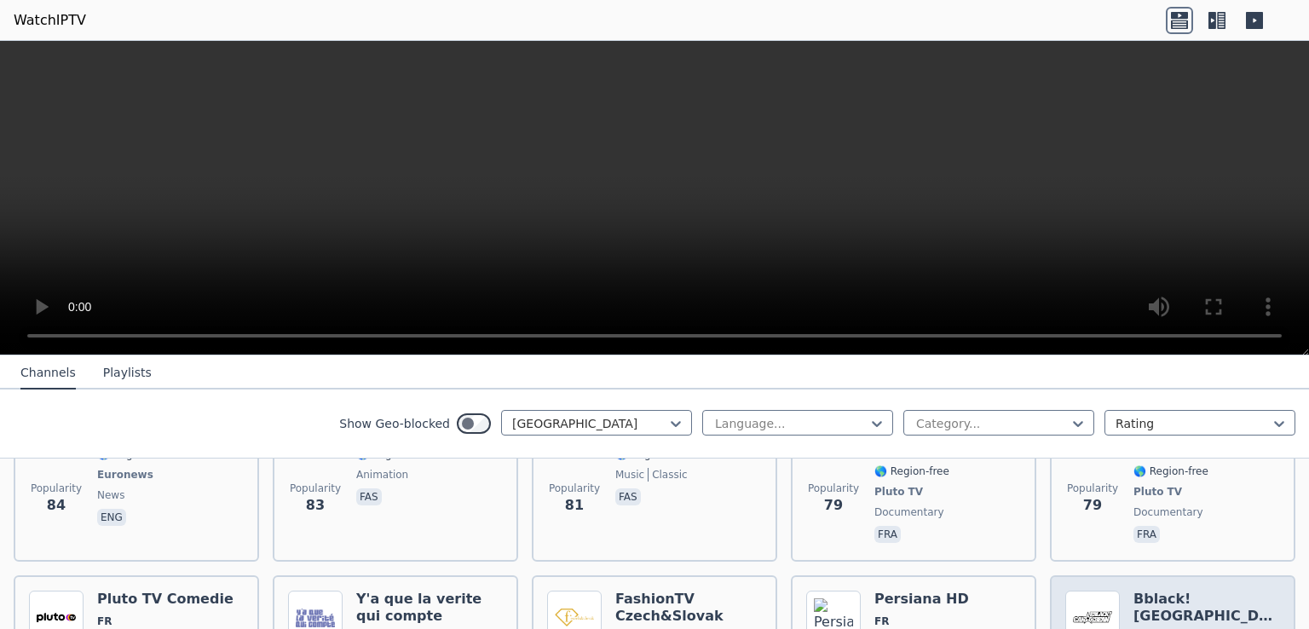
click at [1187, 590] on h6 "Bblack! [GEOGRAPHIC_DATA]" at bounding box center [1206, 607] width 147 height 34
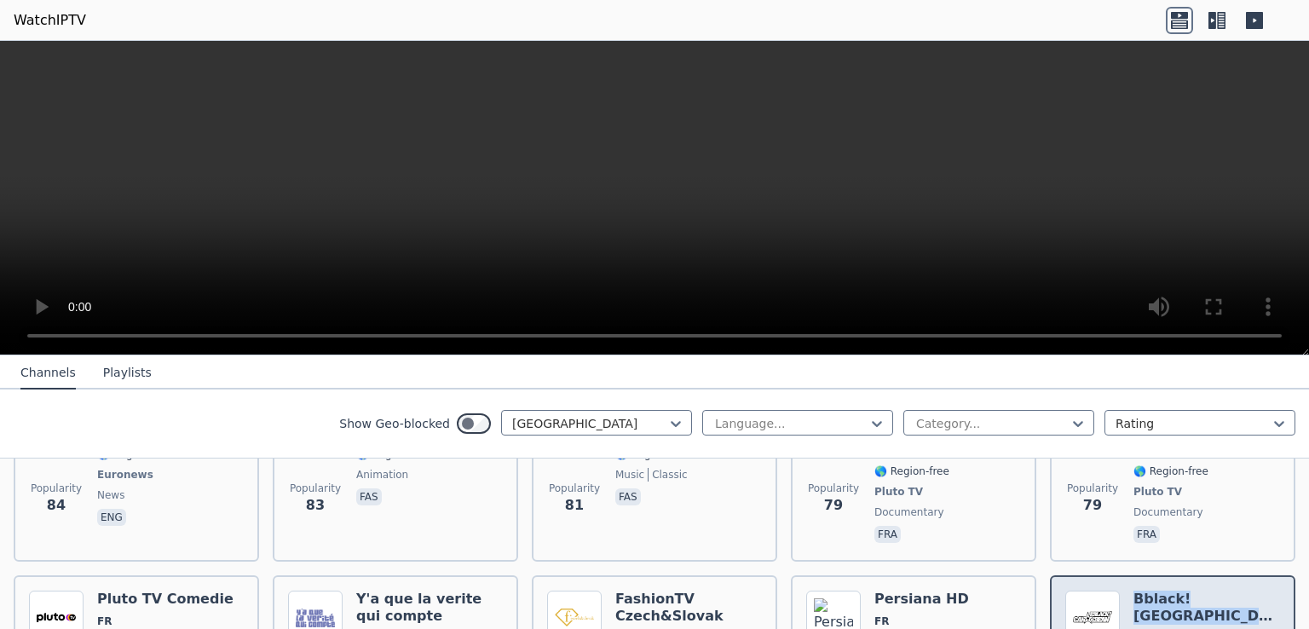
click at [1187, 590] on h6 "Bblack! [GEOGRAPHIC_DATA]" at bounding box center [1206, 607] width 147 height 34
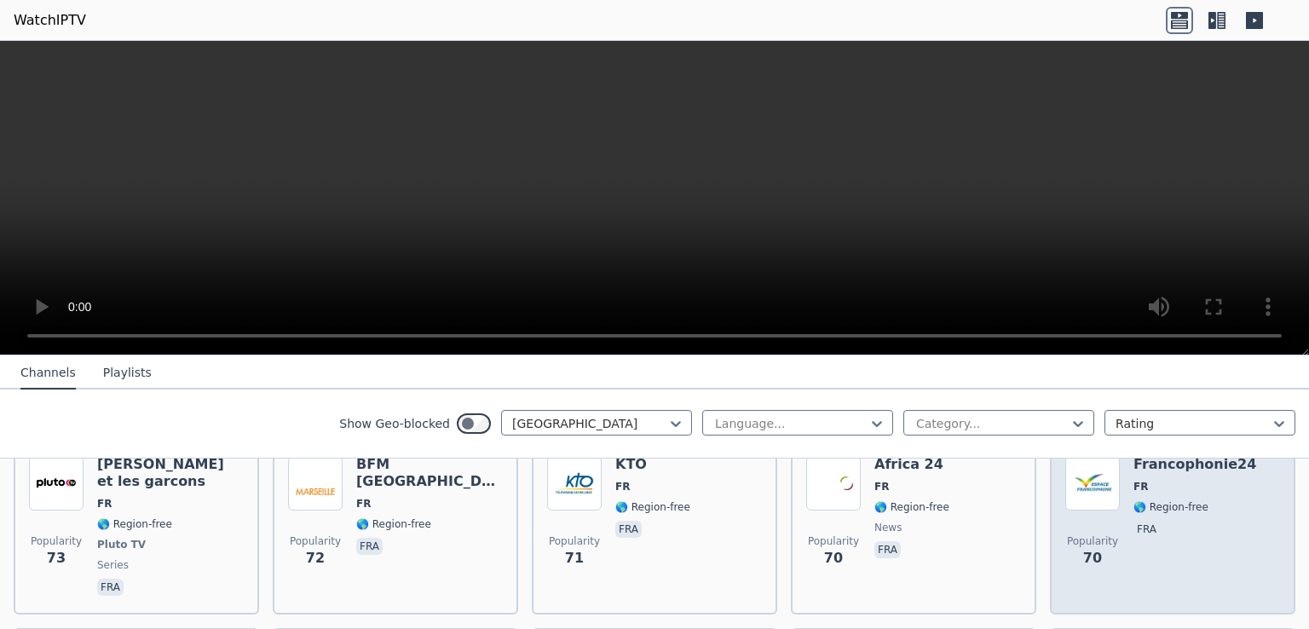
scroll to position [3471, 0]
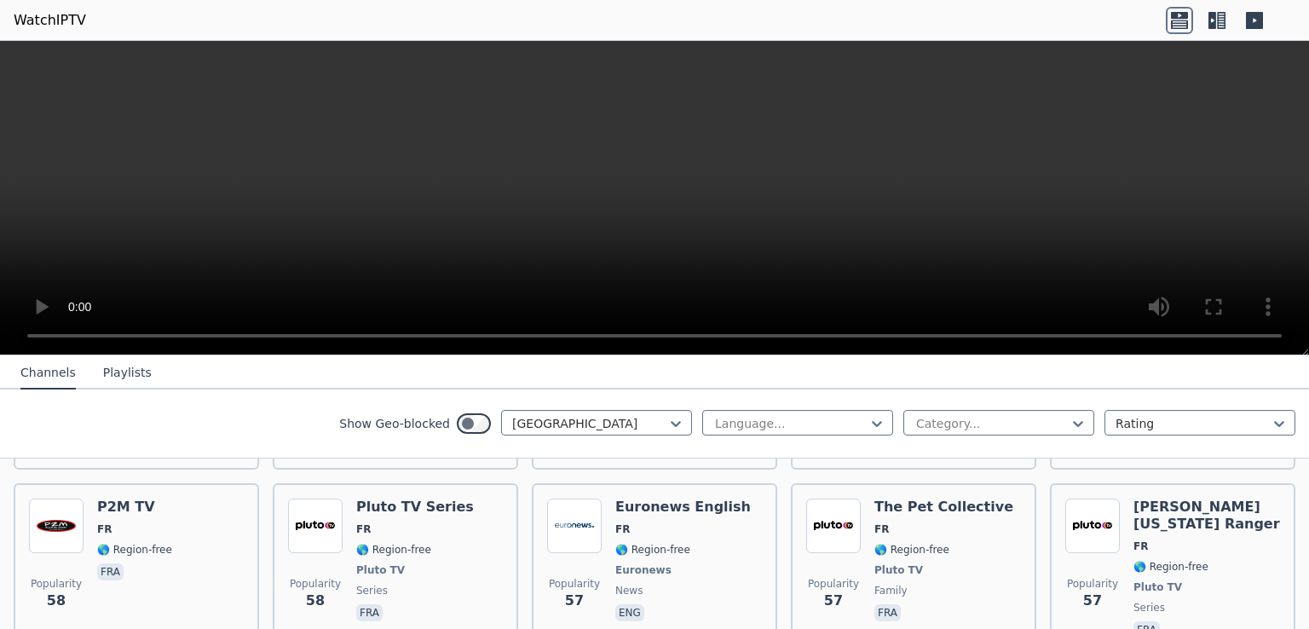
scroll to position [4138, 0]
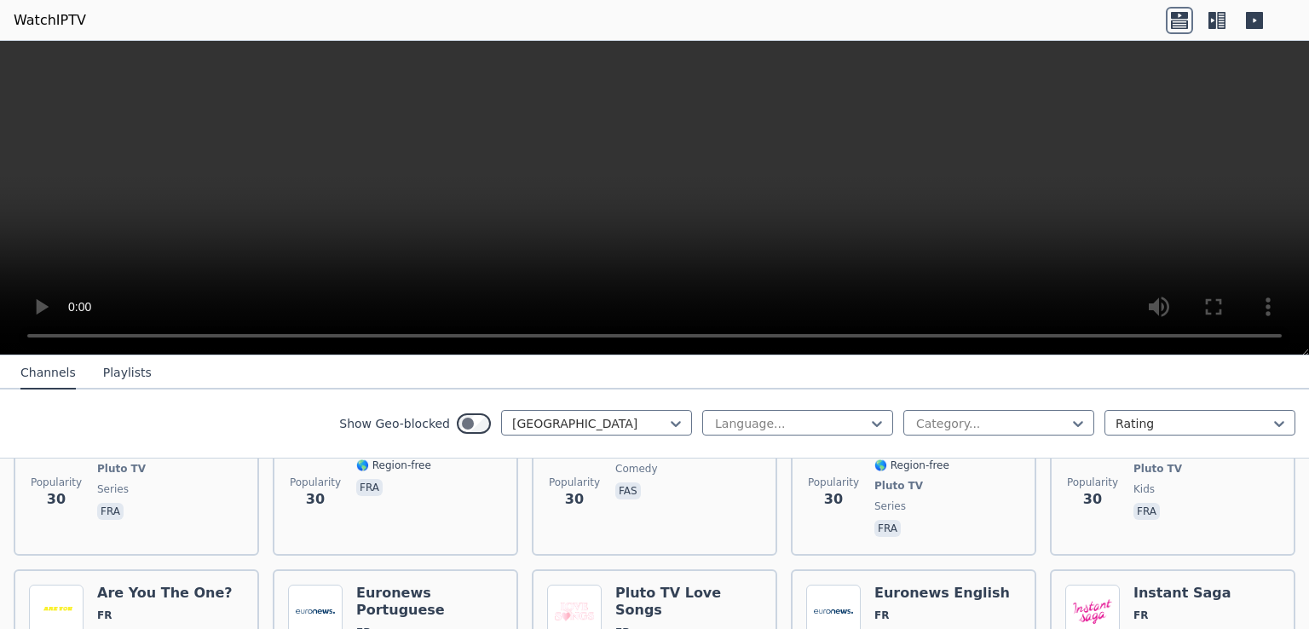
scroll to position [5880, 0]
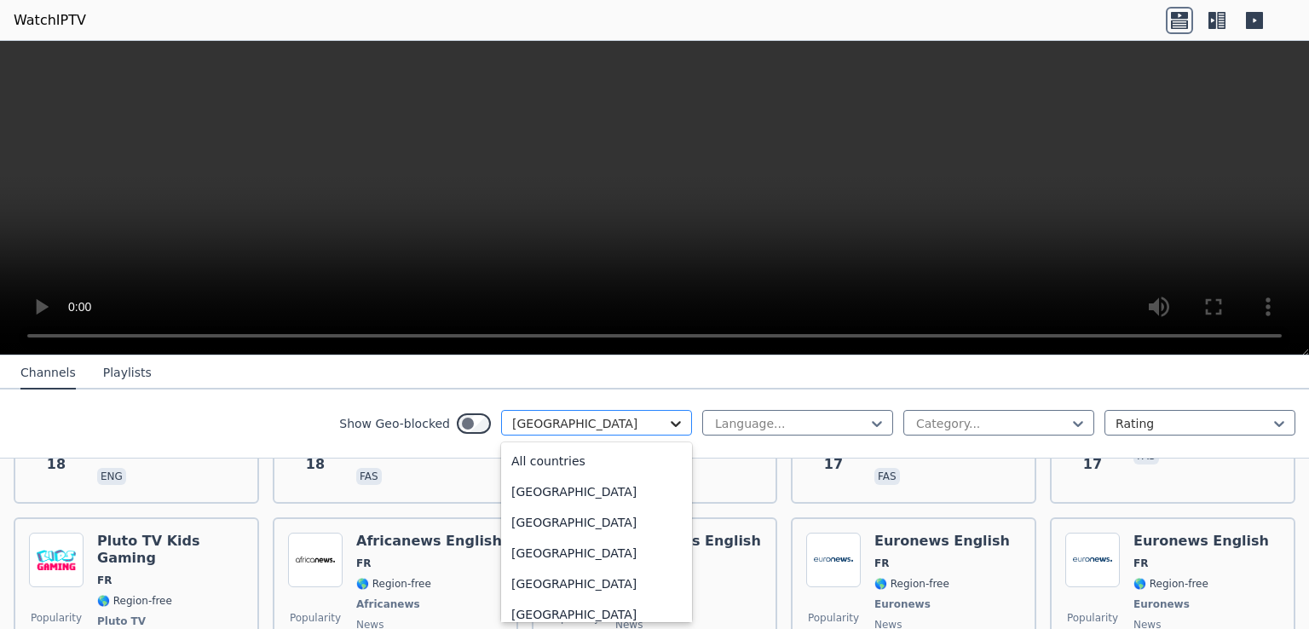
scroll to position [1799, 0]
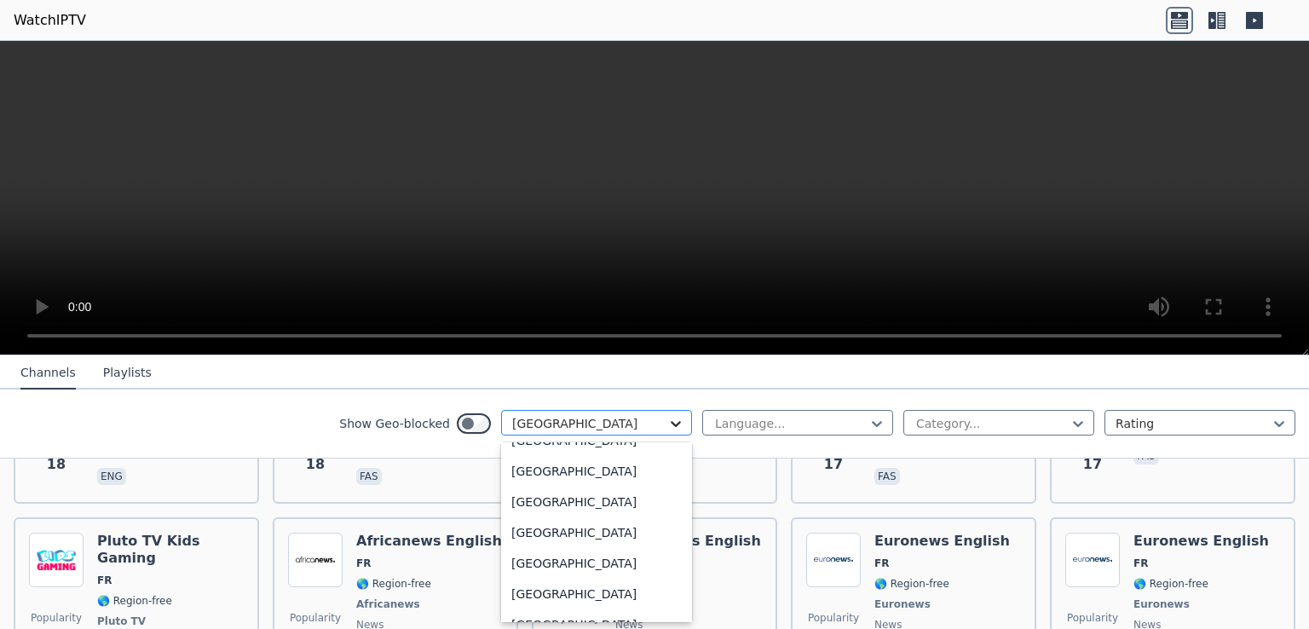
click at [671, 422] on icon at bounding box center [676, 424] width 10 height 6
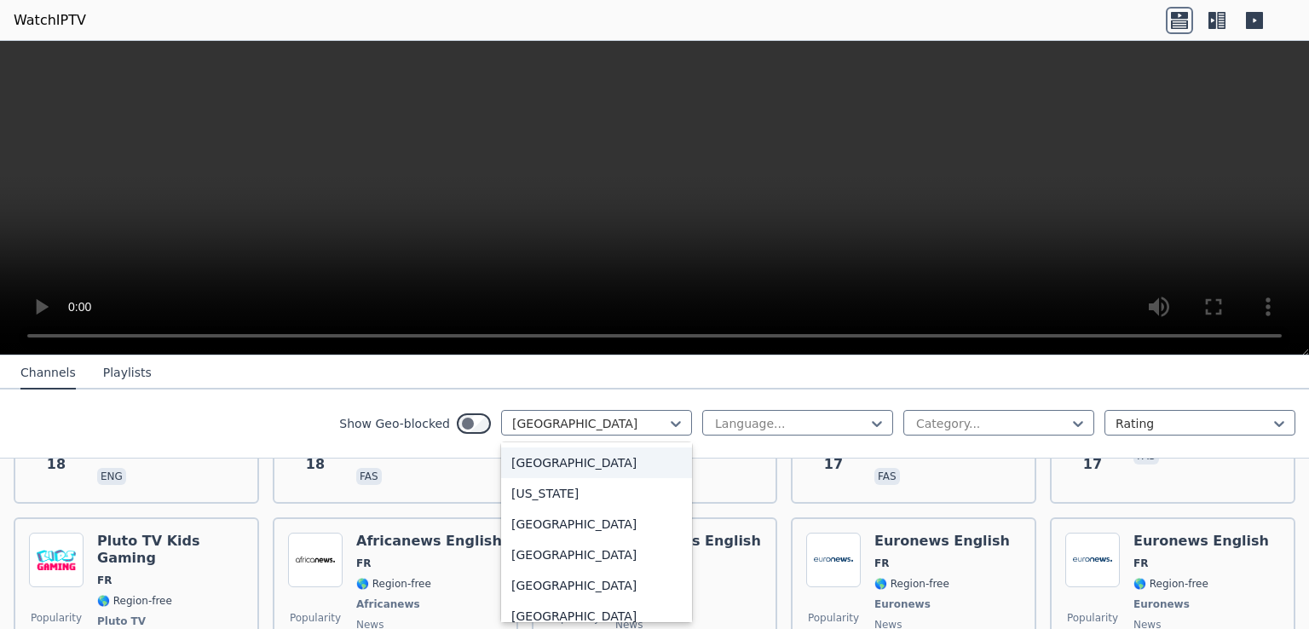
scroll to position [2115, 0]
click at [533, 538] on div "[GEOGRAPHIC_DATA]" at bounding box center [596, 523] width 191 height 31
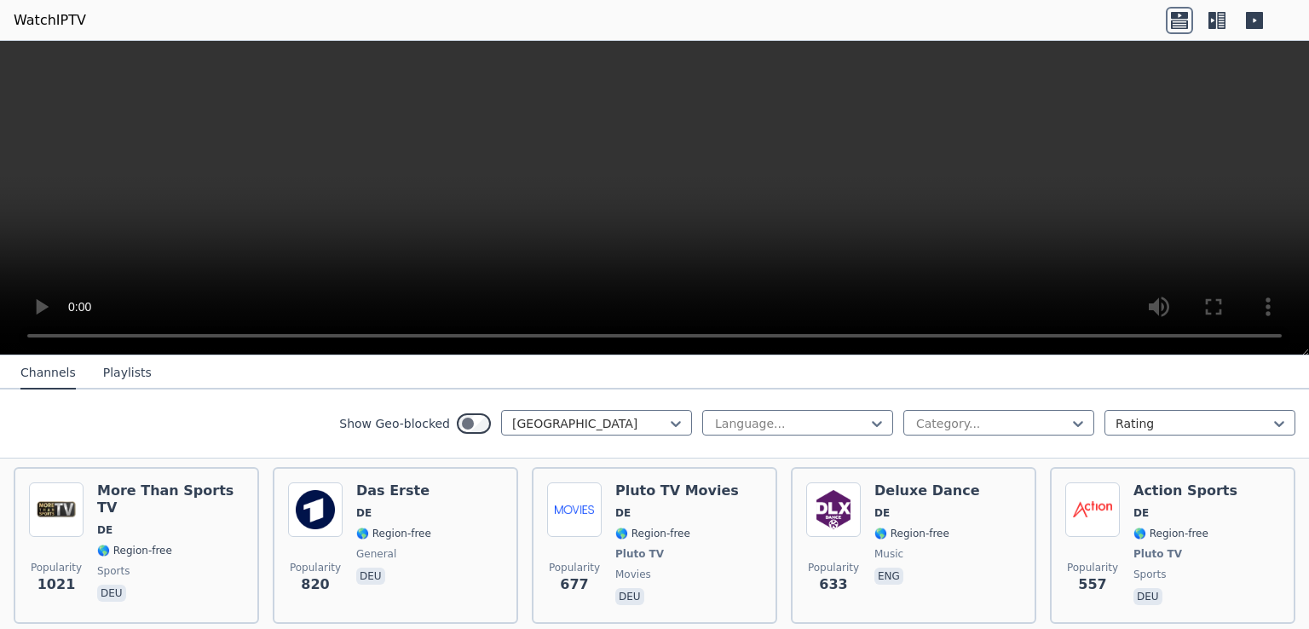
scroll to position [201, 0]
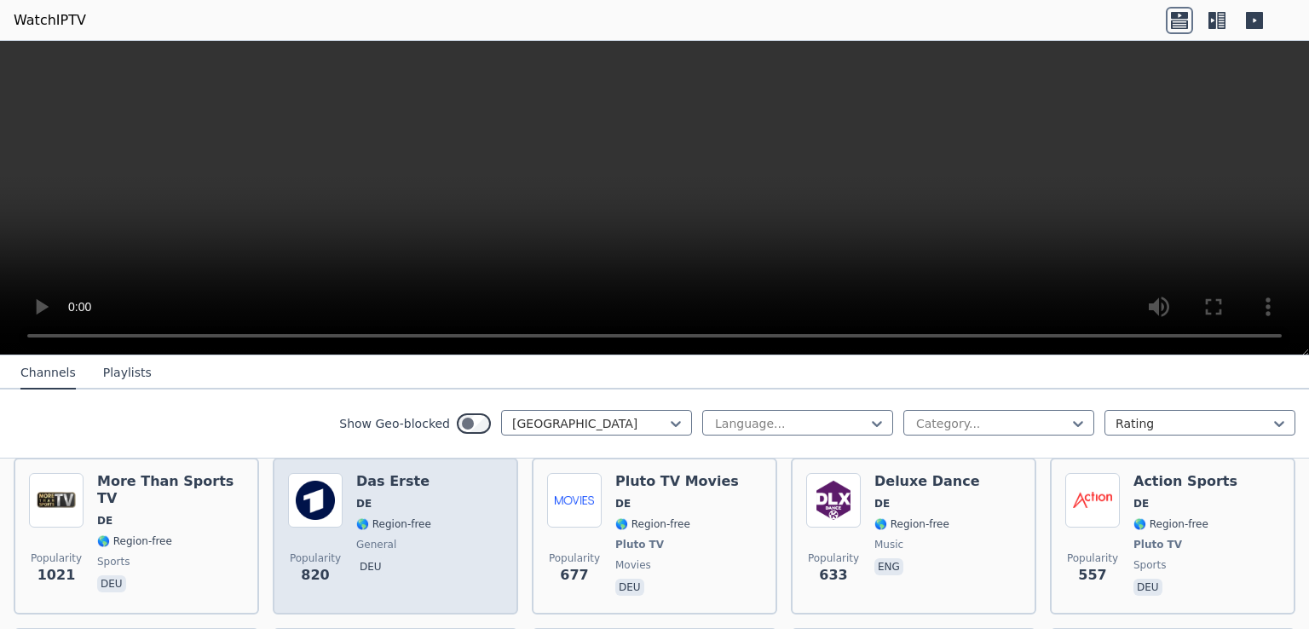
click at [424, 473] on div "Popularity 820 Das Erste DE 🌎 Region-free general deu" at bounding box center [395, 536] width 215 height 126
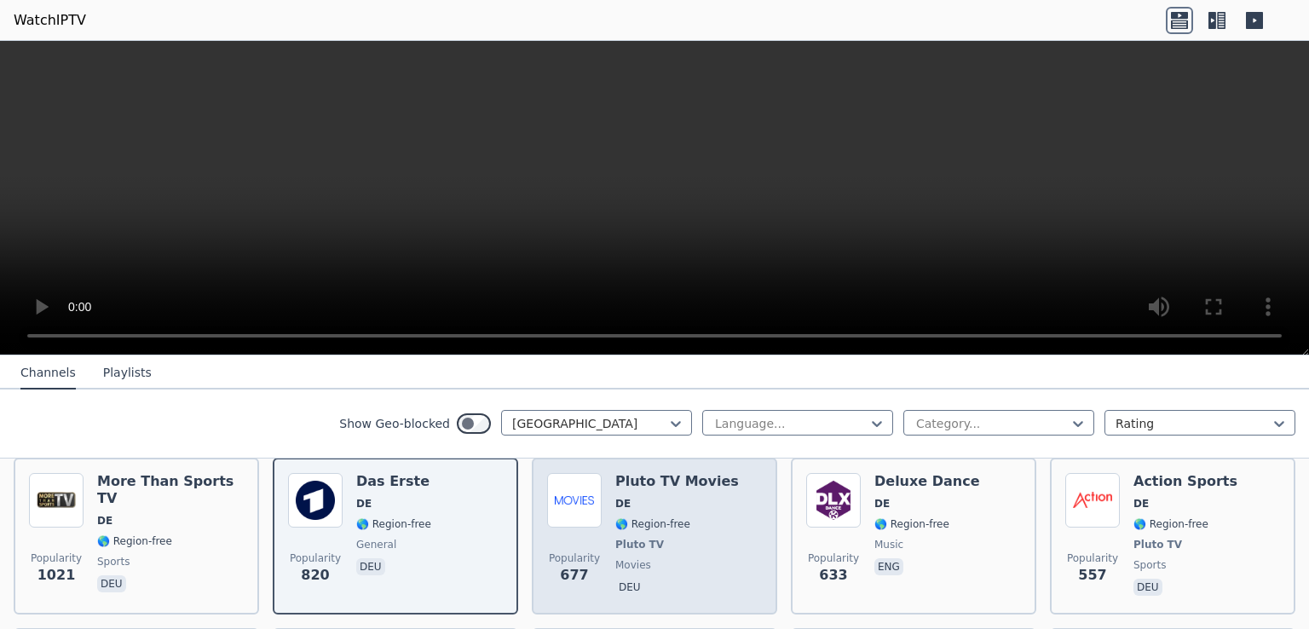
click at [729, 477] on div "Popularity 677 Pluto TV Movies DE 🌎 Region-free Pluto TV movies deu" at bounding box center [654, 536] width 215 height 126
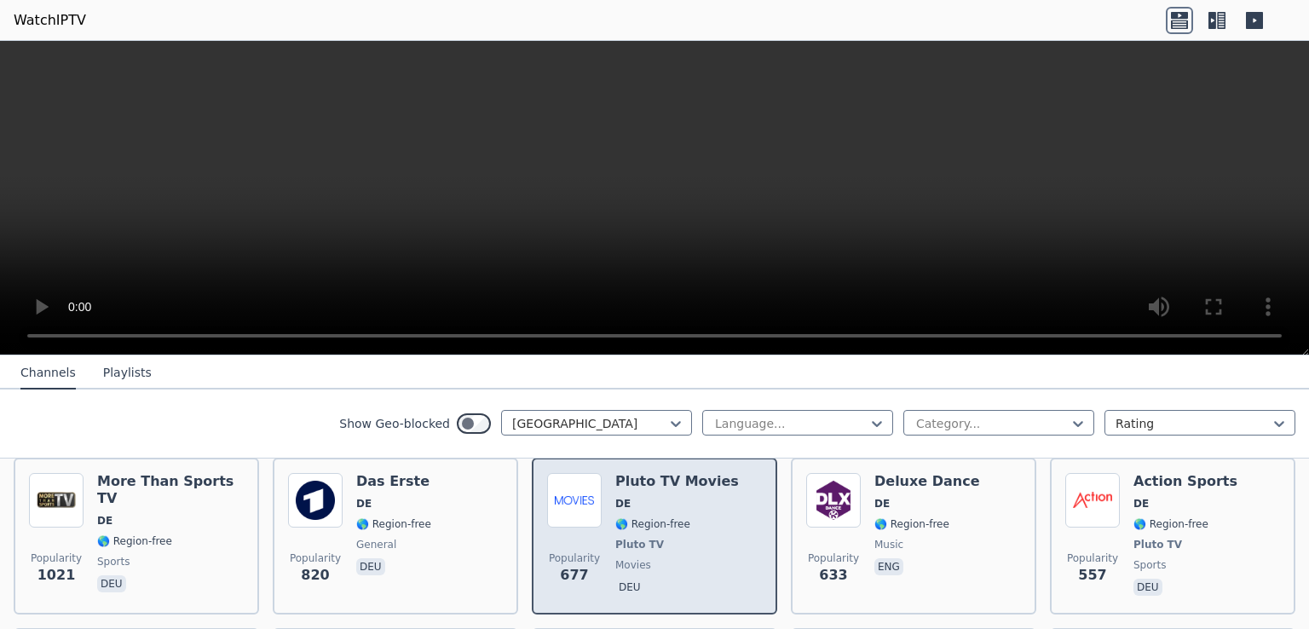
click at [729, 477] on div "Popularity 677 Pluto TV Movies DE 🌎 Region-free Pluto TV movies deu" at bounding box center [654, 536] width 215 height 126
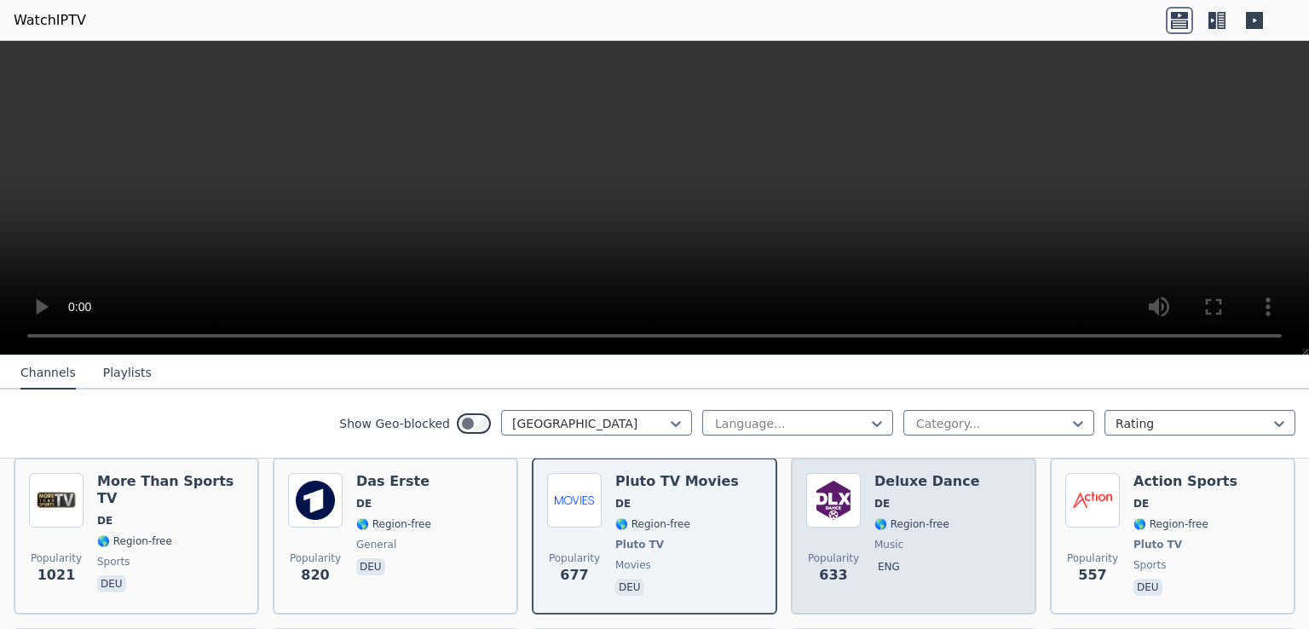
click at [959, 538] on div "Popularity 633 Deluxe Dance DE 🌎 Region-free music eng" at bounding box center [913, 536] width 215 height 126
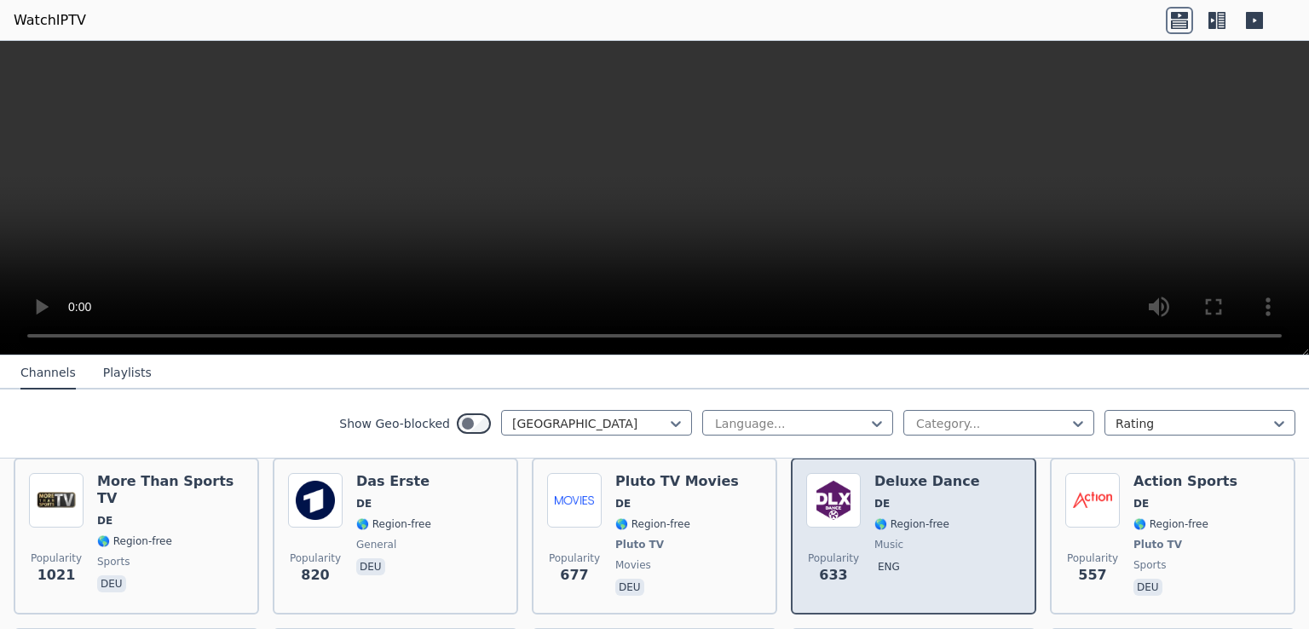
click at [959, 538] on div "Popularity 633 Deluxe Dance DE 🌎 Region-free music eng" at bounding box center [913, 536] width 215 height 126
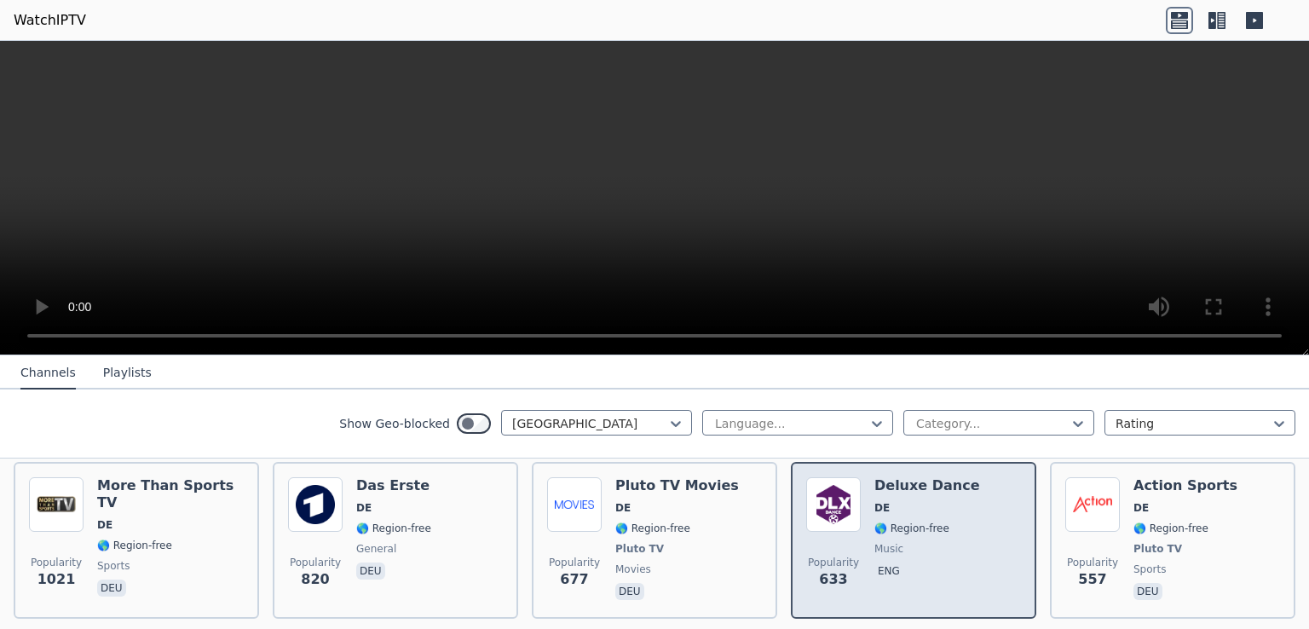
scroll to position [195, 0]
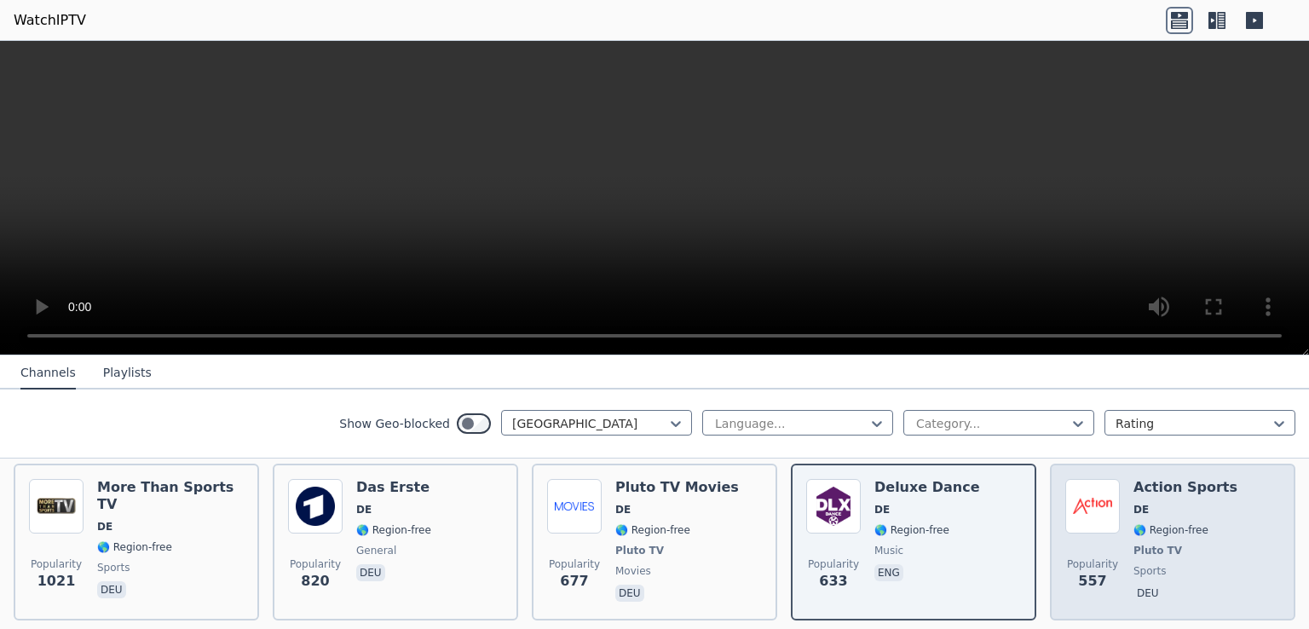
click at [1109, 537] on div "Popularity 557 Action Sports DE 🌎 Region-free Pluto TV sports deu" at bounding box center [1172, 542] width 215 height 126
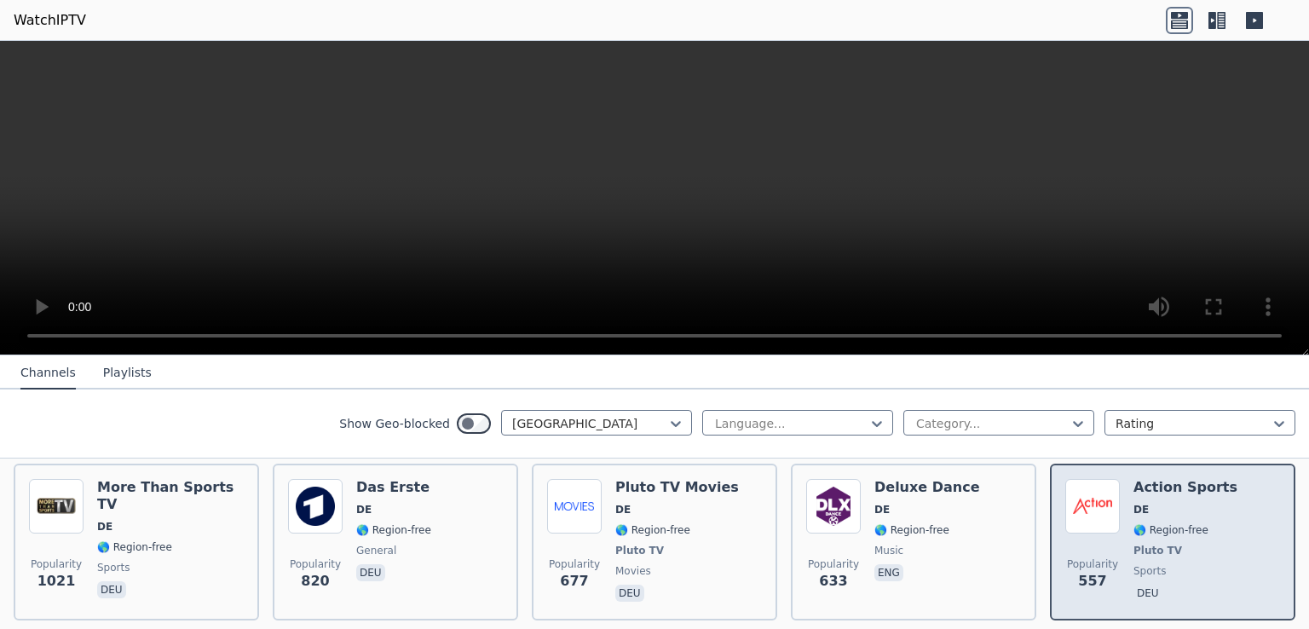
click at [1109, 537] on div "Popularity 557 Action Sports DE 🌎 Region-free Pluto TV sports deu" at bounding box center [1172, 542] width 215 height 126
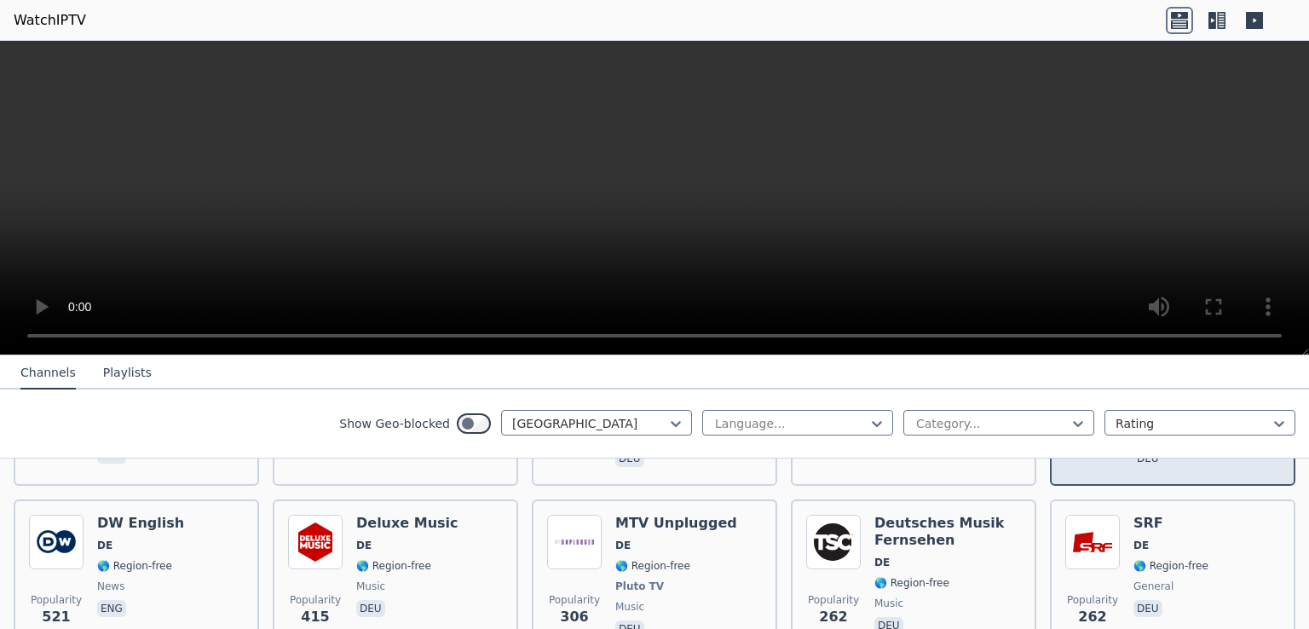
scroll to position [331, 0]
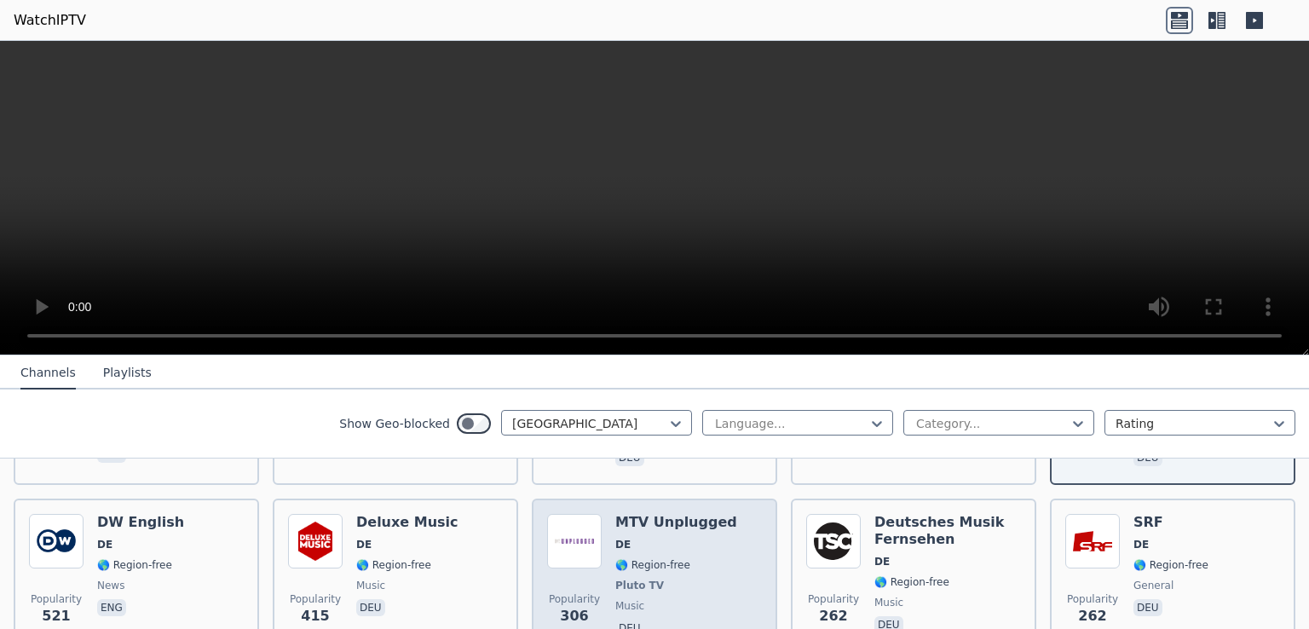
click at [732, 554] on div "Popularity 306 MTV Unplugged DE 🌎 Region-free Pluto TV music deu" at bounding box center [654, 577] width 215 height 126
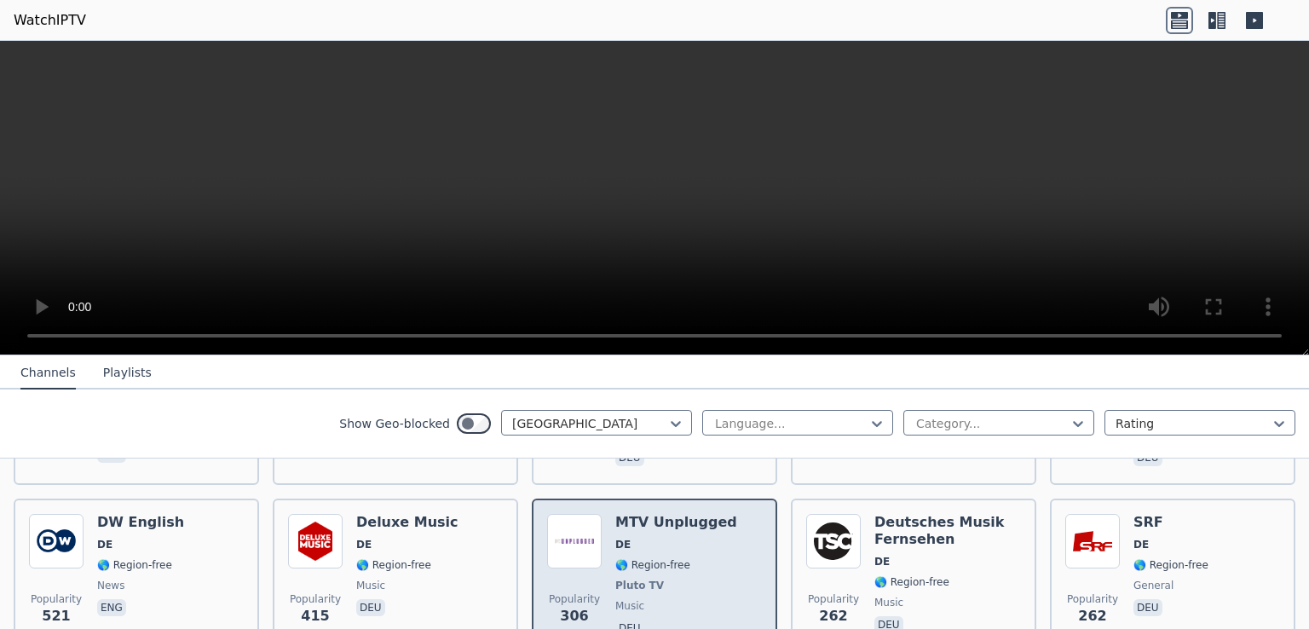
click at [732, 554] on div "Popularity 306 MTV Unplugged DE 🌎 Region-free Pluto TV music deu" at bounding box center [654, 577] width 215 height 126
click at [654, 538] on span "DE" at bounding box center [676, 545] width 122 height 14
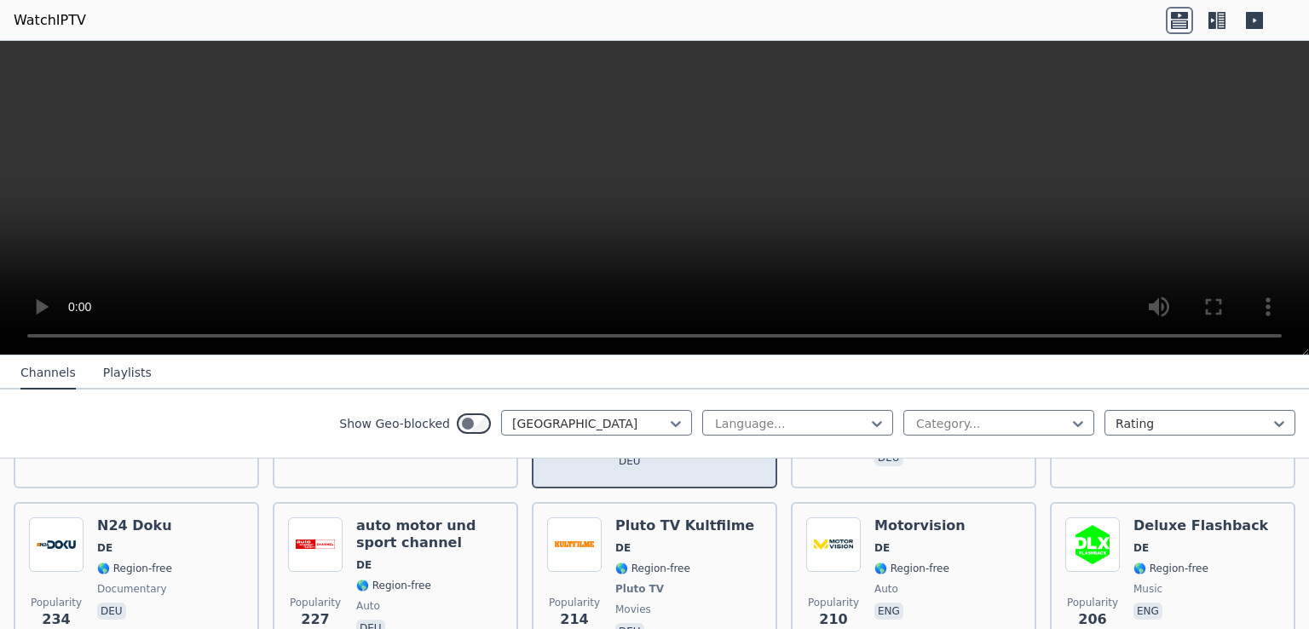
scroll to position [498, 0]
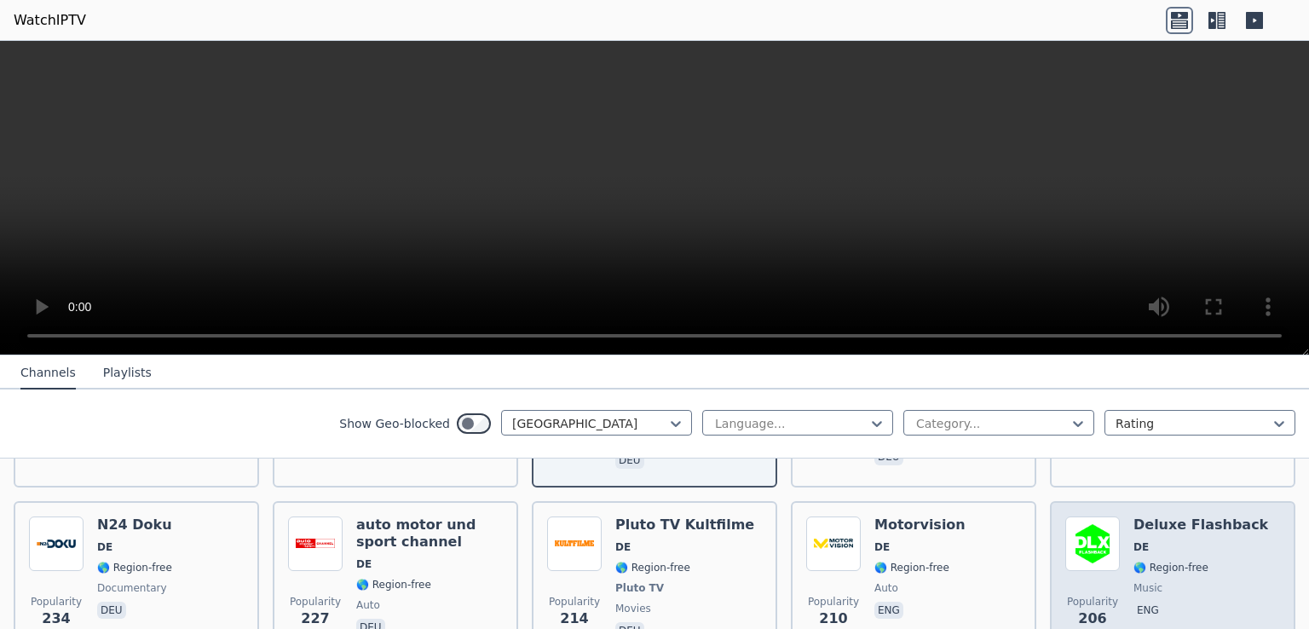
click at [1172, 540] on span "DE" at bounding box center [1200, 547] width 135 height 14
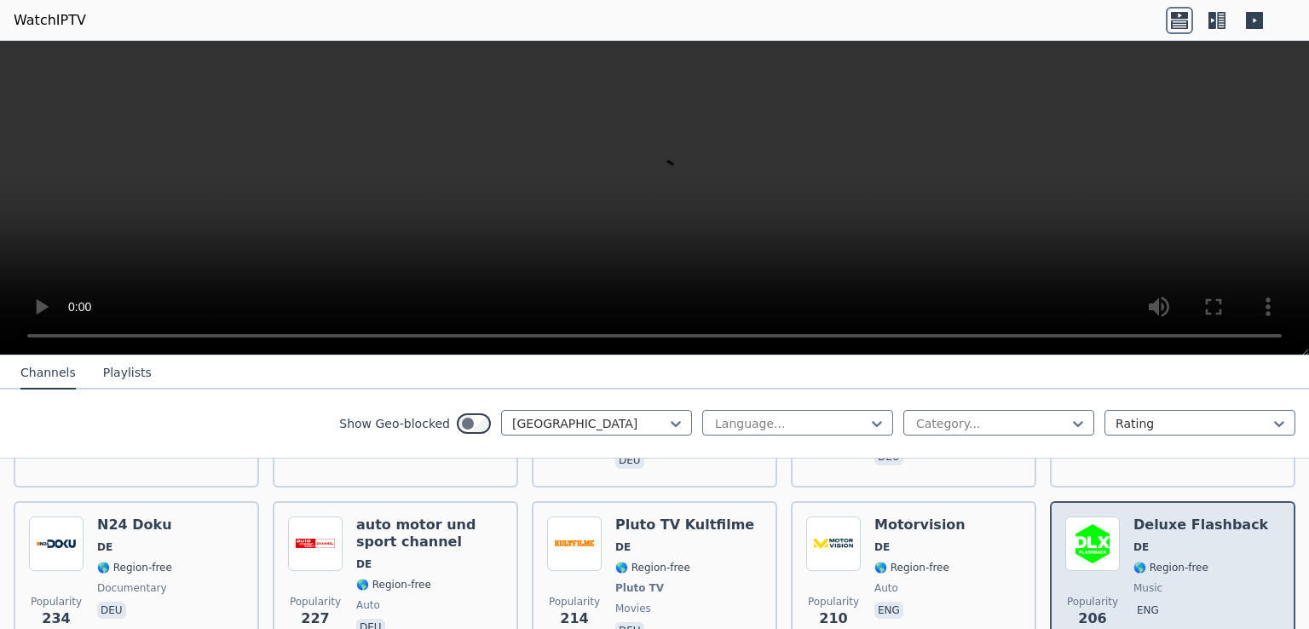
click at [1172, 540] on span "DE" at bounding box center [1200, 547] width 135 height 14
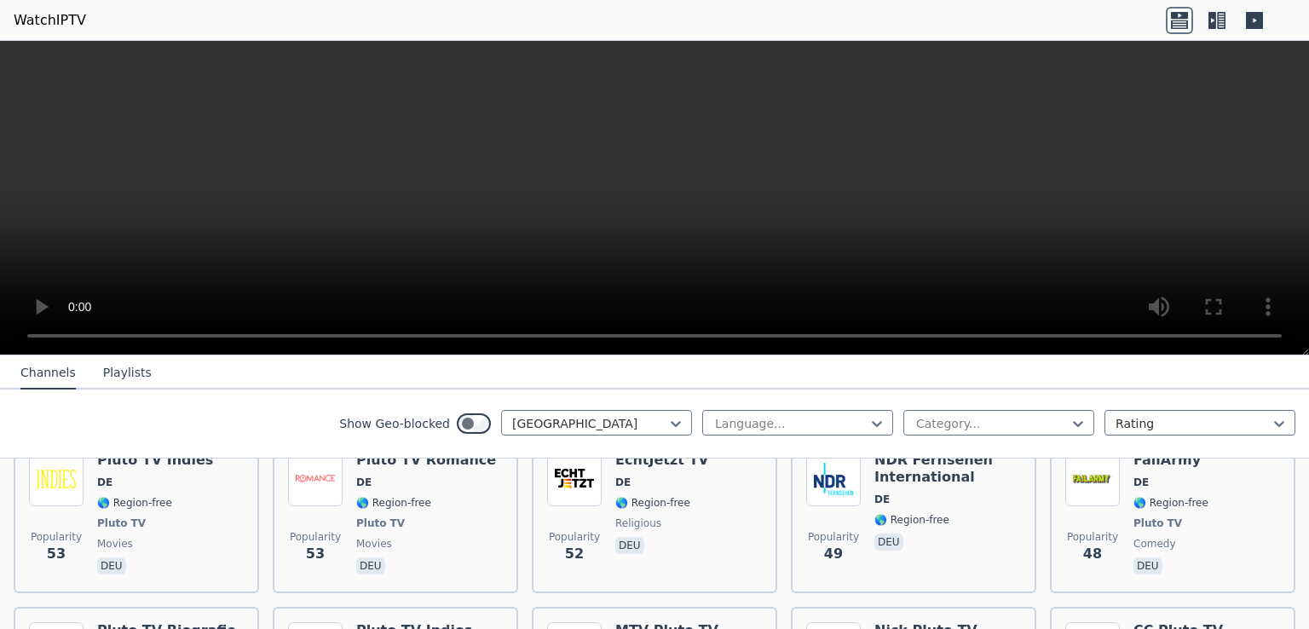
scroll to position [2712, 0]
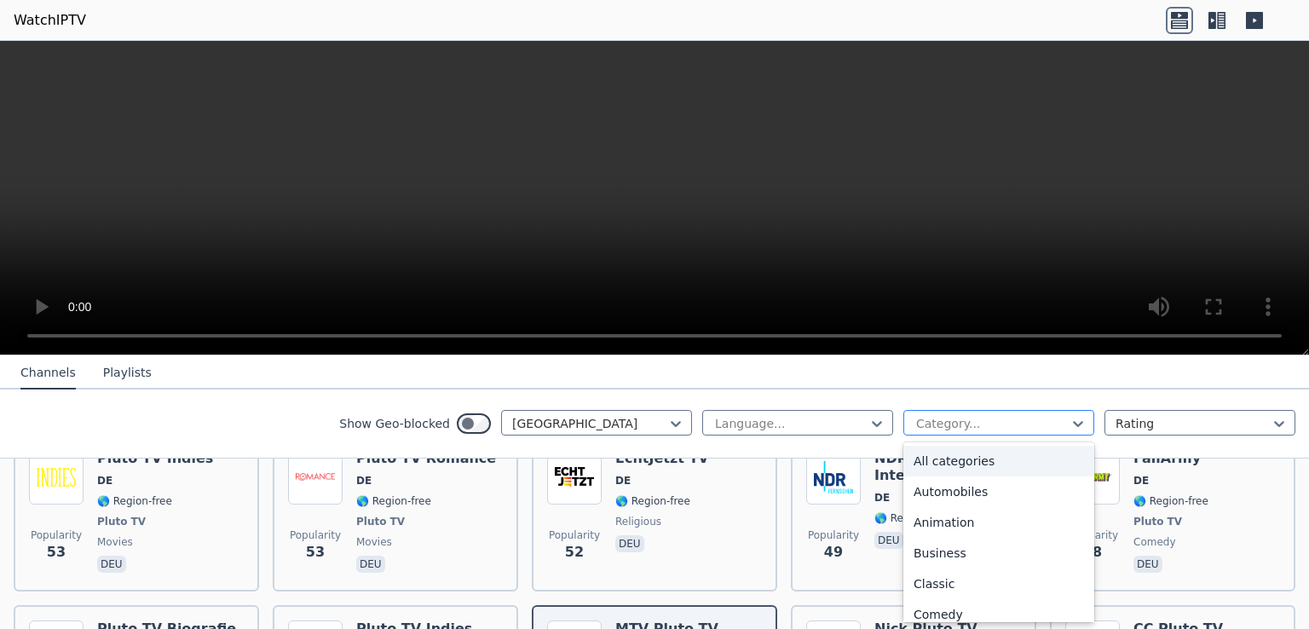
click at [970, 418] on div at bounding box center [991, 423] width 155 height 17
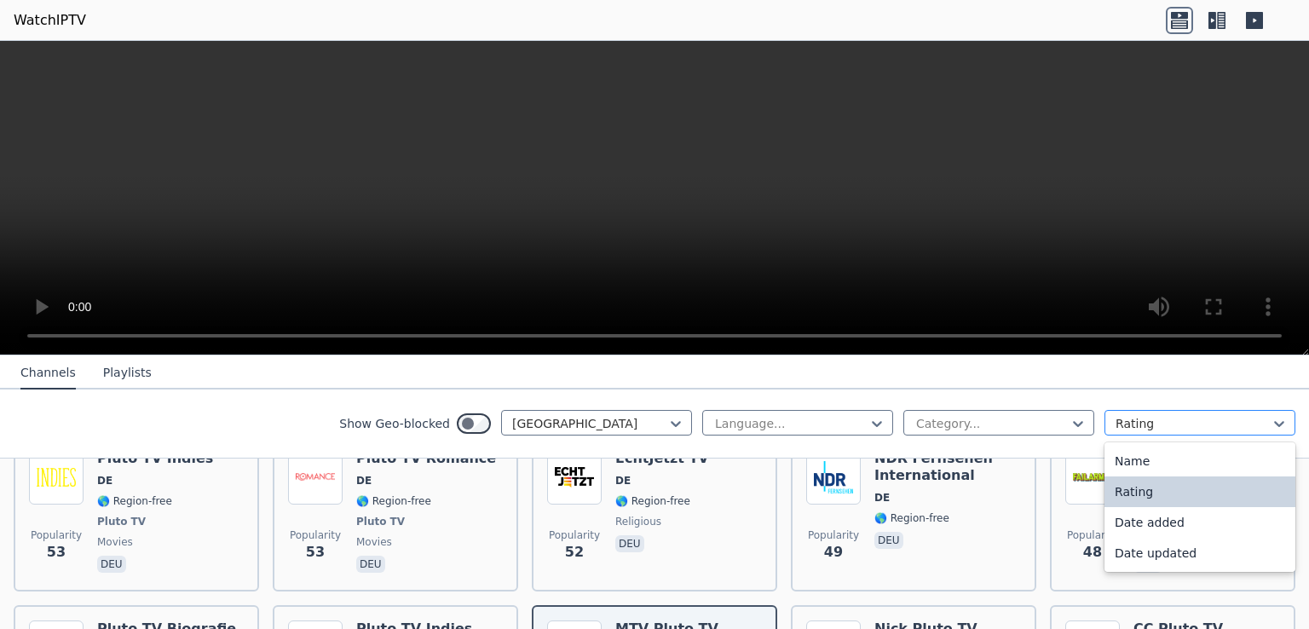
click at [1124, 421] on div at bounding box center [1192, 423] width 155 height 17
click at [989, 368] on nav "Channels Playlists" at bounding box center [654, 372] width 1309 height 34
click at [103, 373] on button "Playlists" at bounding box center [127, 373] width 49 height 32
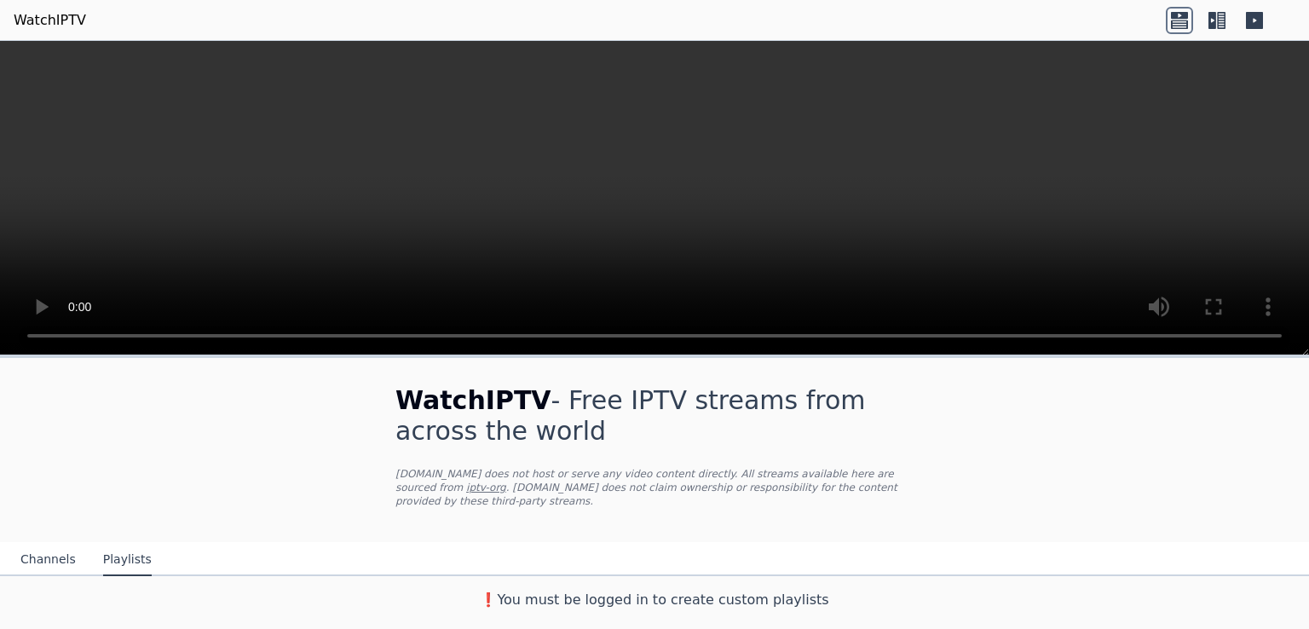
click at [44, 547] on button "Channels" at bounding box center [47, 560] width 55 height 32
